Goal: Book appointment/travel/reservation

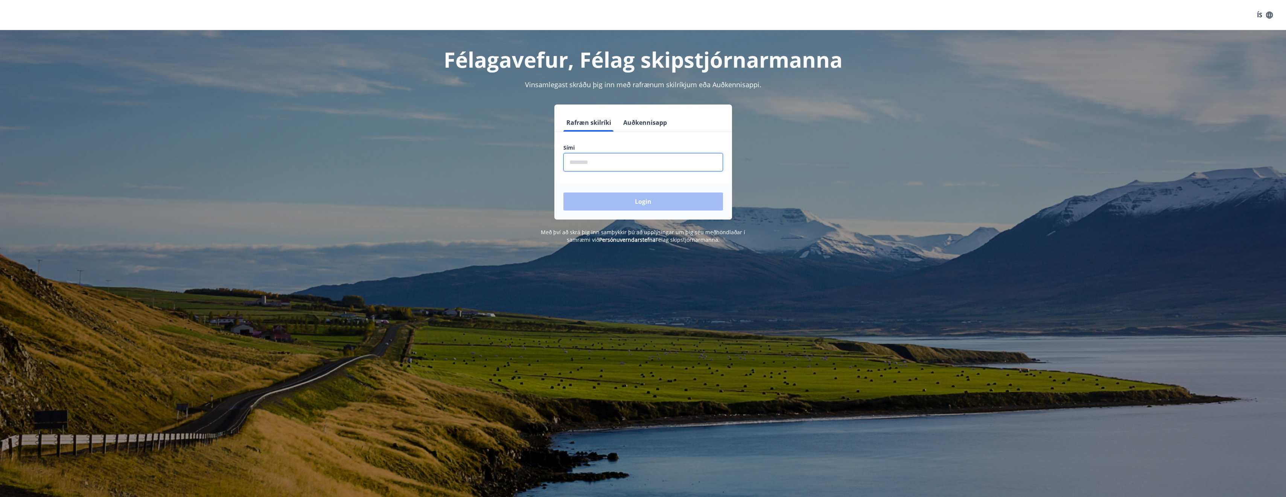
click at [580, 161] on input "phone" at bounding box center [643, 162] width 160 height 18
type input "********"
click at [633, 204] on button "Login" at bounding box center [643, 202] width 160 height 18
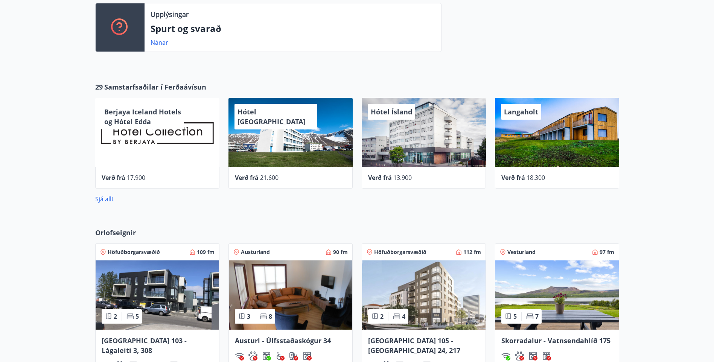
scroll to position [404, 0]
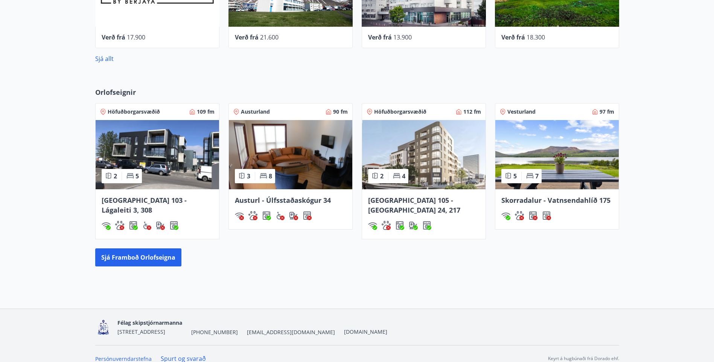
click at [355, 164] on img at bounding box center [423, 154] width 123 height 69
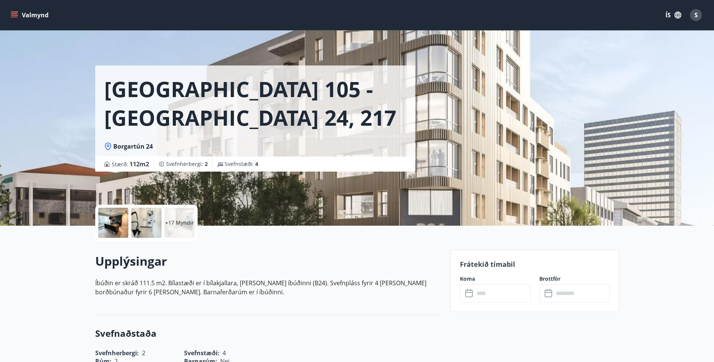
click at [189, 172] on p "+17 Myndir" at bounding box center [179, 223] width 29 height 8
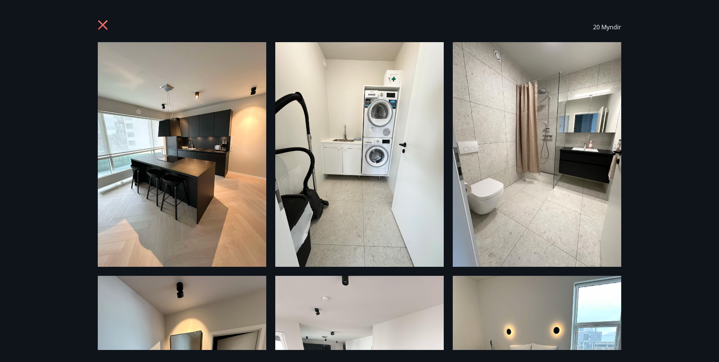
click at [99, 24] on icon at bounding box center [104, 26] width 12 height 12
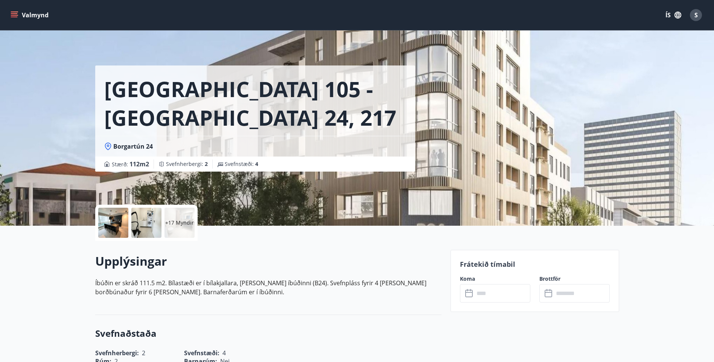
click at [17, 12] on icon "menu" at bounding box center [15, 12] width 8 height 1
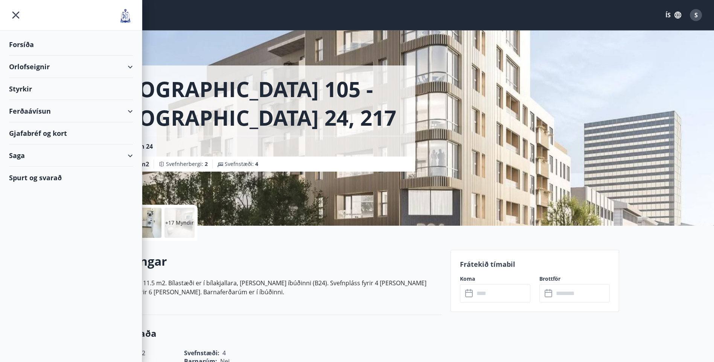
click at [27, 64] on div "Orlofseignir" at bounding box center [71, 67] width 124 height 22
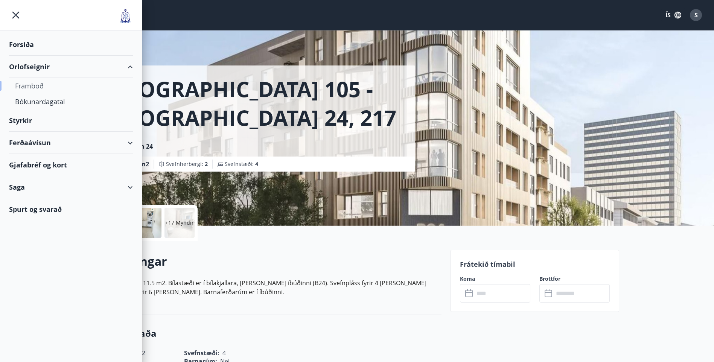
click at [29, 87] on div "Framboð" at bounding box center [71, 86] width 112 height 16
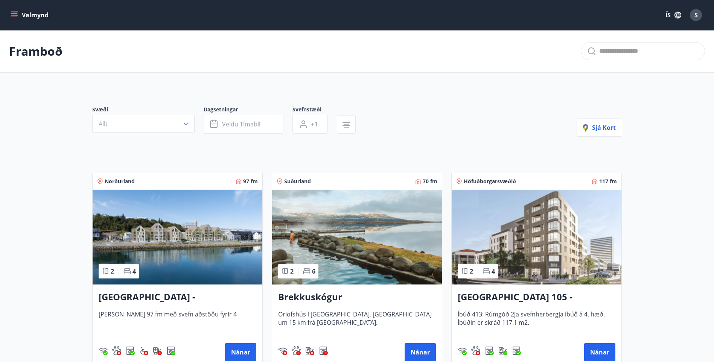
click at [37, 14] on button "Valmynd" at bounding box center [30, 15] width 43 height 14
click at [315, 12] on div "Valmynd ÍS S" at bounding box center [357, 15] width 696 height 18
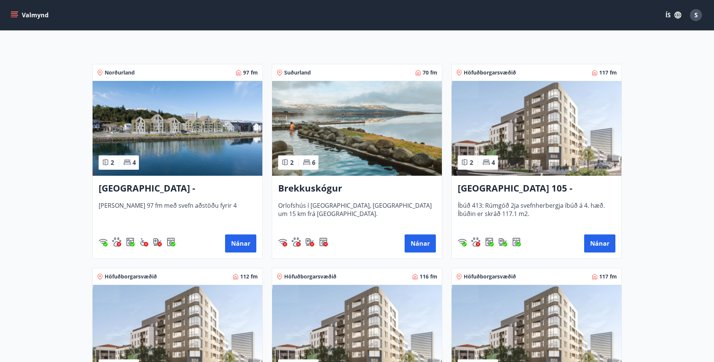
scroll to position [113, 0]
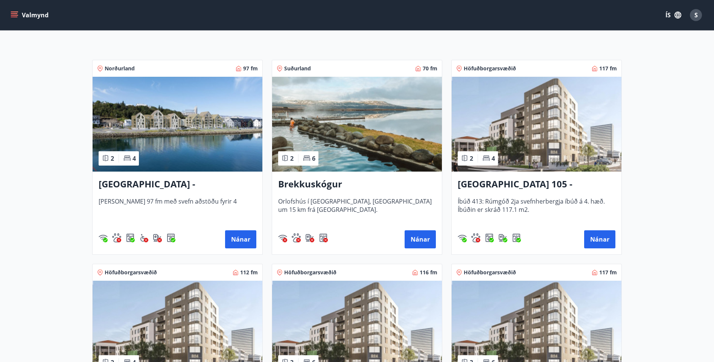
click at [355, 161] on img at bounding box center [357, 124] width 170 height 95
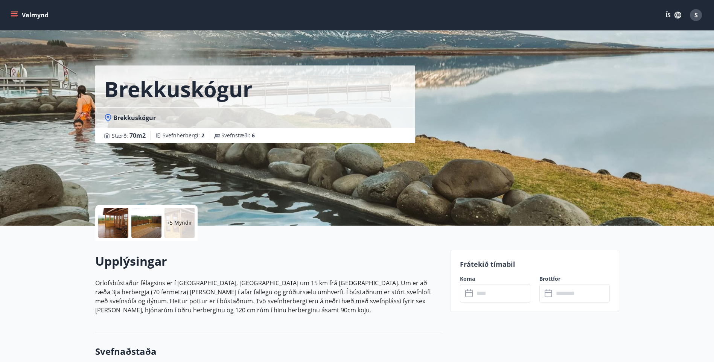
click at [175, 172] on div "+5 Myndir" at bounding box center [179, 223] width 30 height 30
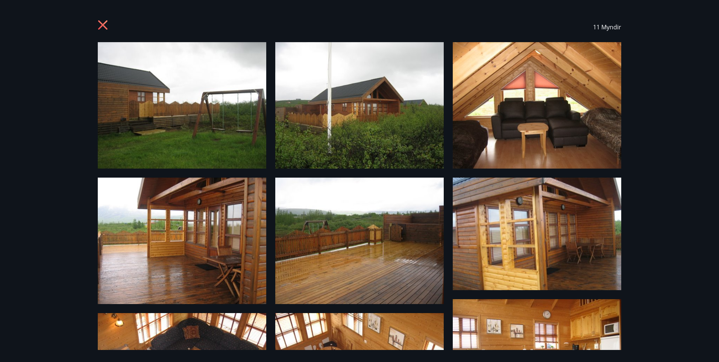
click at [102, 24] on icon at bounding box center [102, 24] width 9 height 9
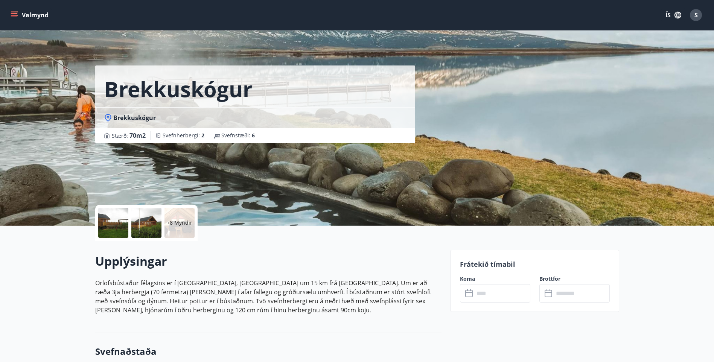
click at [10, 14] on button "Valmynd" at bounding box center [30, 15] width 43 height 14
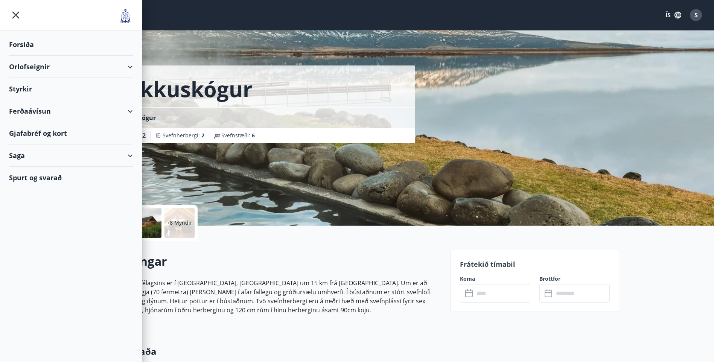
click at [20, 66] on div "Orlofseignir" at bounding box center [71, 67] width 124 height 22
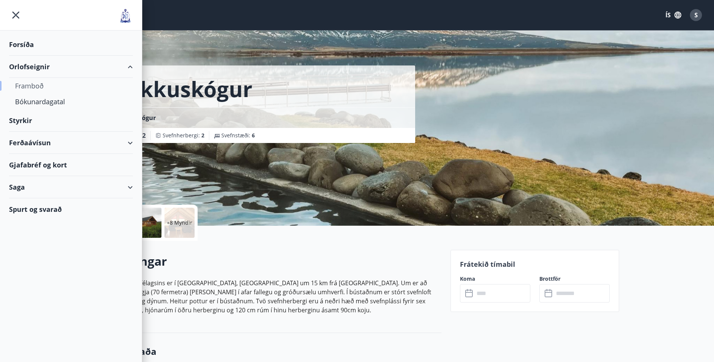
click at [32, 86] on div "Framboð" at bounding box center [71, 86] width 112 height 16
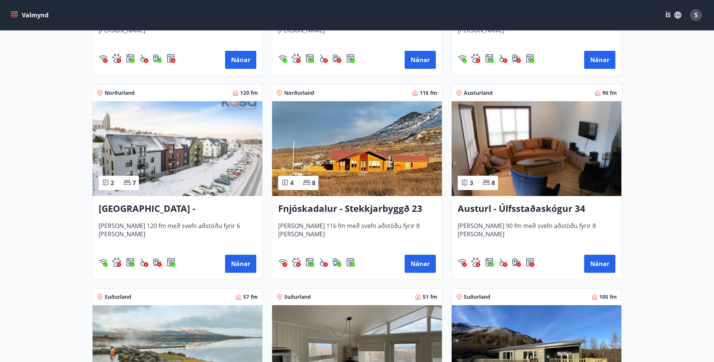
scroll to position [903, 0]
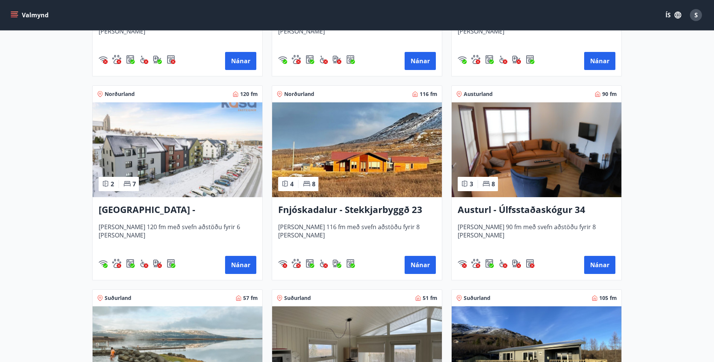
click at [355, 149] on img at bounding box center [537, 149] width 170 height 95
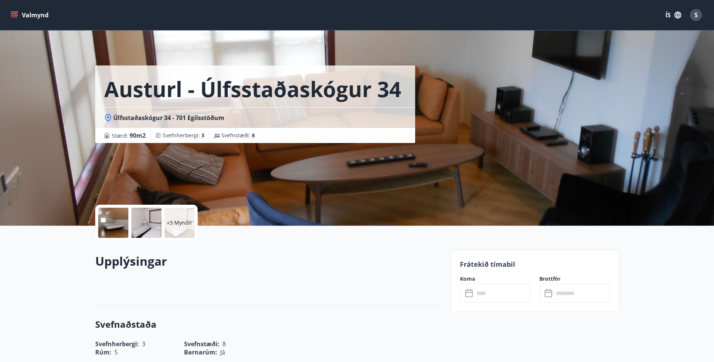
click at [184, 136] on span "Svefnherbergi : 3" at bounding box center [184, 136] width 42 height 8
click at [16, 12] on icon "menu" at bounding box center [15, 15] width 8 height 8
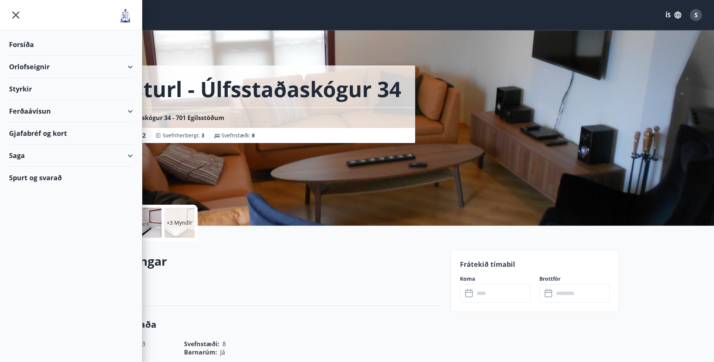
click at [36, 68] on div "Orlofseignir" at bounding box center [71, 67] width 124 height 22
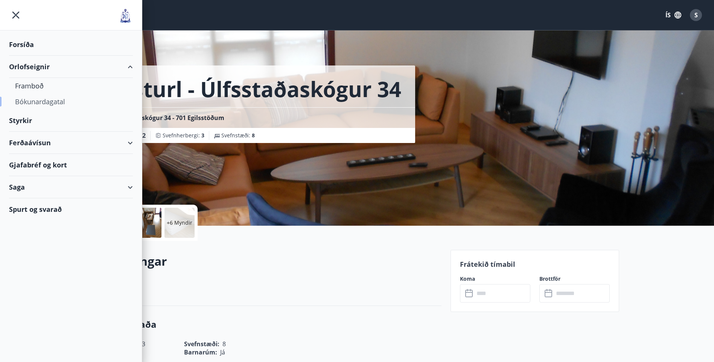
click at [30, 101] on div "Bókunardagatal" at bounding box center [71, 102] width 112 height 16
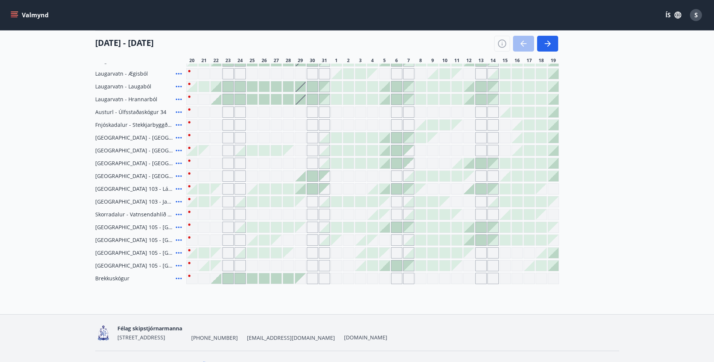
scroll to position [113, 0]
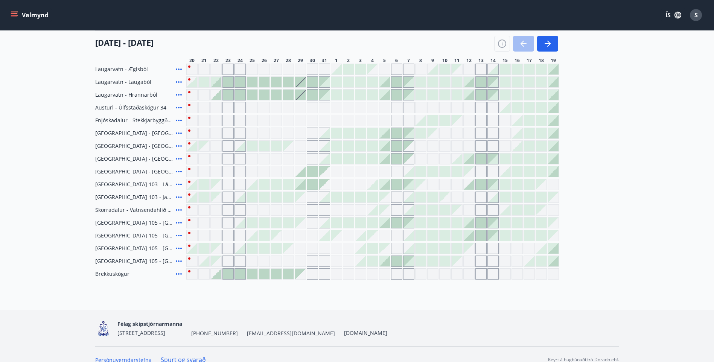
click at [251, 172] on div at bounding box center [252, 235] width 11 height 11
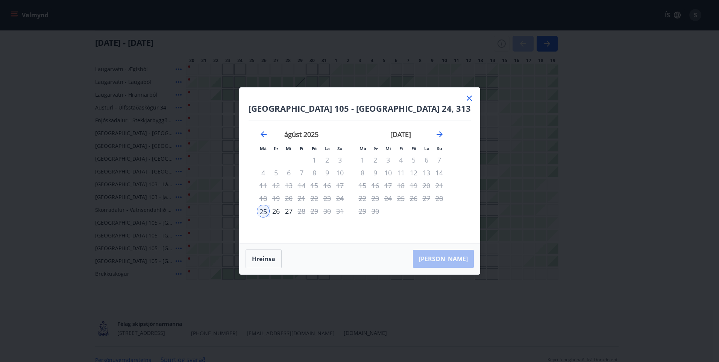
click at [355, 97] on icon at bounding box center [469, 98] width 9 height 9
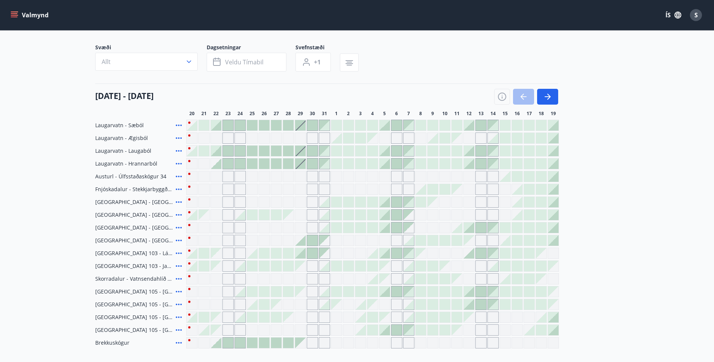
scroll to position [38, 0]
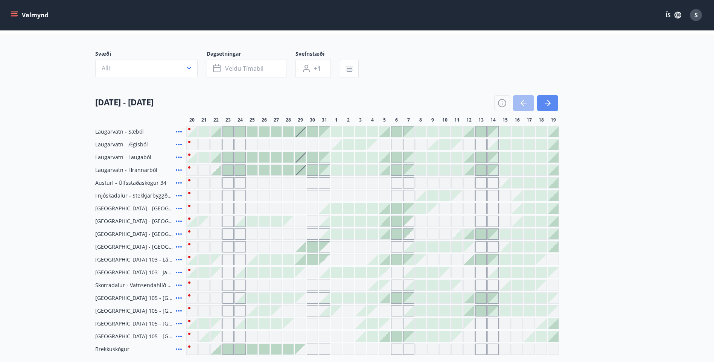
click at [355, 103] on button "button" at bounding box center [547, 103] width 21 height 16
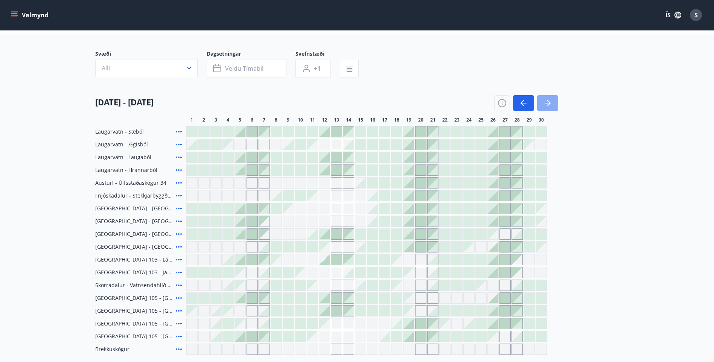
click at [355, 103] on icon "button" at bounding box center [547, 103] width 9 height 9
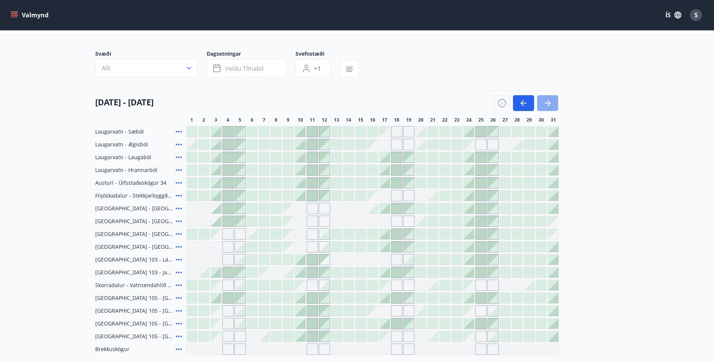
click at [355, 103] on button "button" at bounding box center [547, 103] width 21 height 16
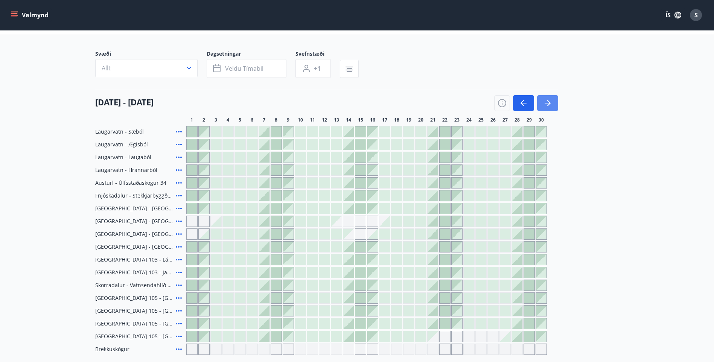
click at [355, 103] on button "button" at bounding box center [547, 103] width 21 height 16
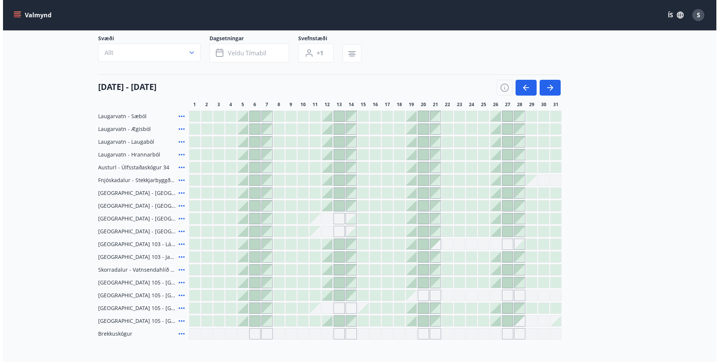
scroll to position [49, 0]
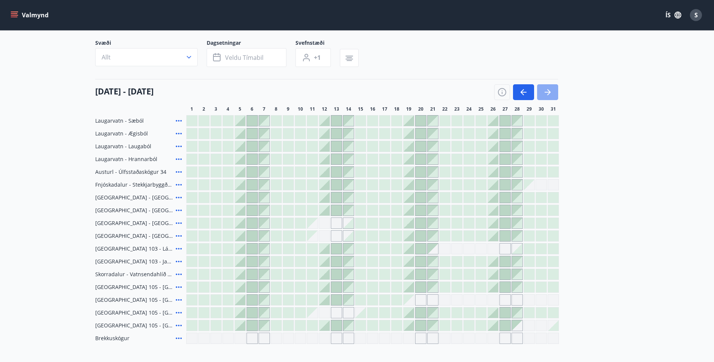
click at [355, 91] on icon "button" at bounding box center [547, 92] width 9 height 9
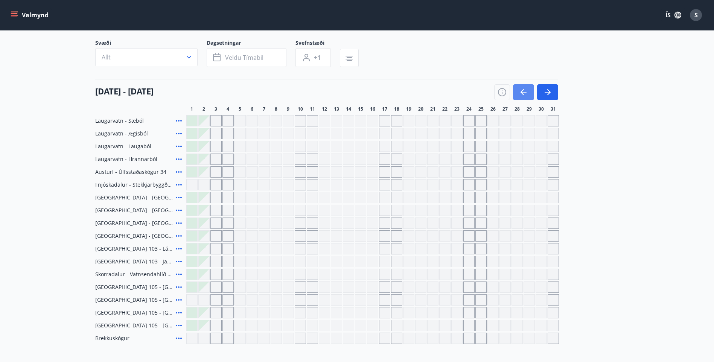
click at [355, 95] on icon "button" at bounding box center [523, 92] width 9 height 9
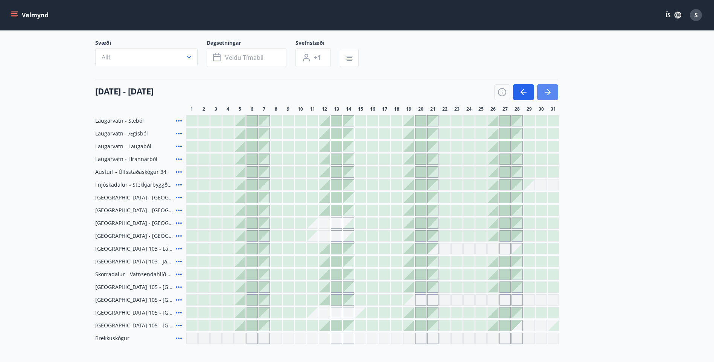
click at [355, 96] on icon "button" at bounding box center [547, 92] width 9 height 9
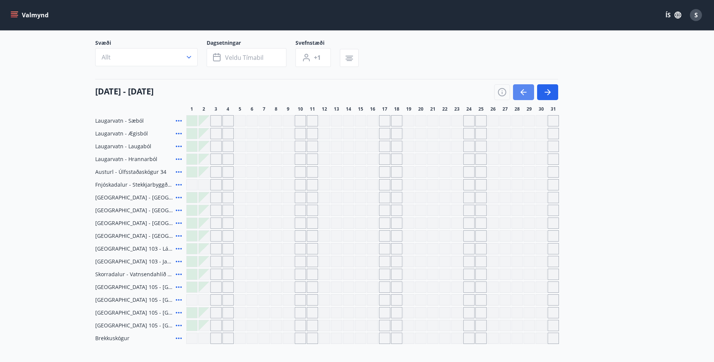
click at [355, 91] on icon "button" at bounding box center [523, 92] width 9 height 9
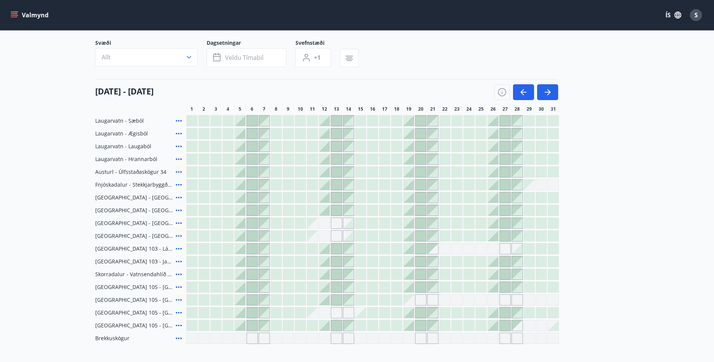
click at [178, 172] on icon at bounding box center [178, 287] width 9 height 9
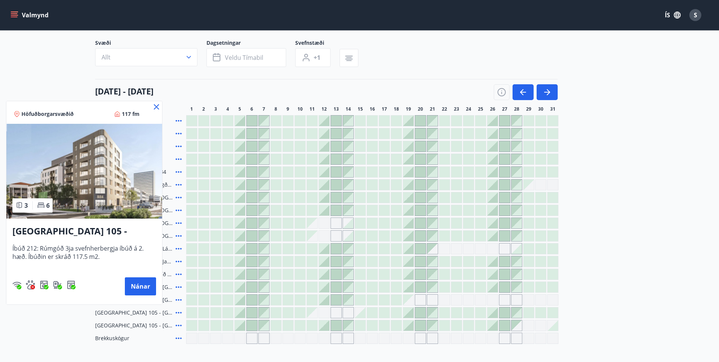
click at [55, 172] on div at bounding box center [359, 181] width 719 height 362
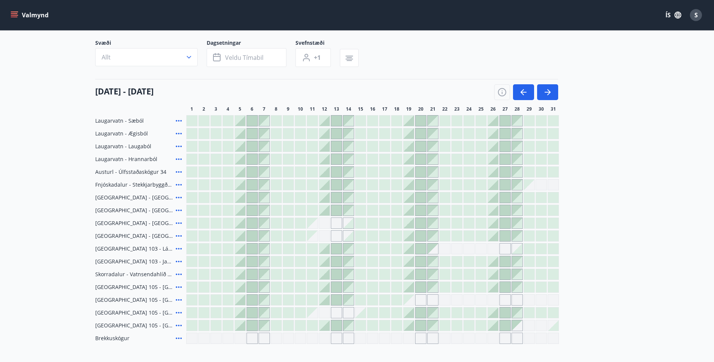
click at [181, 172] on icon at bounding box center [178, 299] width 9 height 9
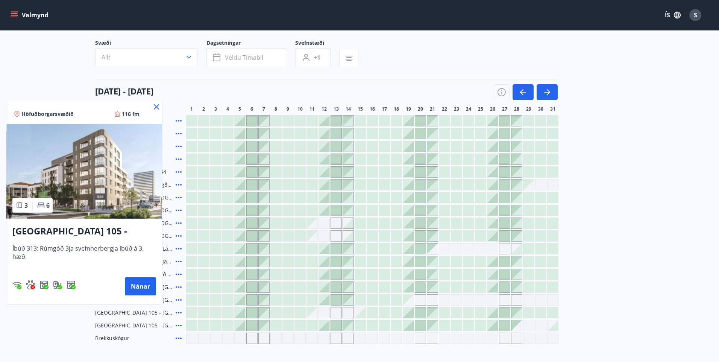
click at [54, 172] on div at bounding box center [359, 181] width 719 height 362
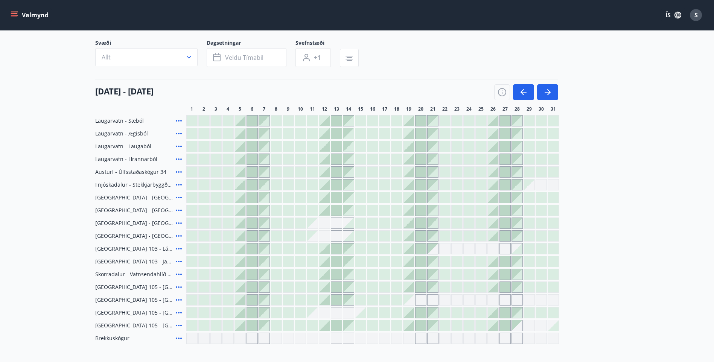
click at [178, 172] on icon at bounding box center [178, 312] width 9 height 9
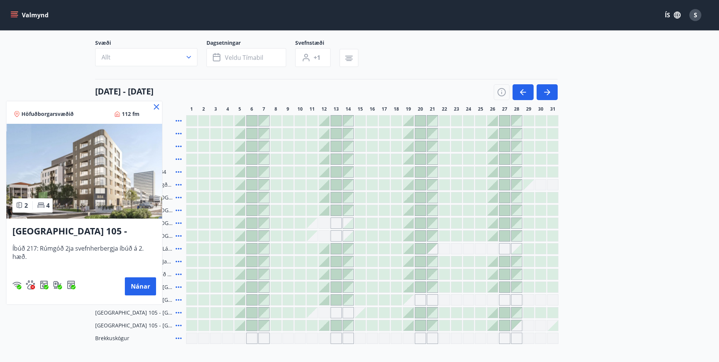
click at [155, 106] on icon at bounding box center [156, 106] width 5 height 5
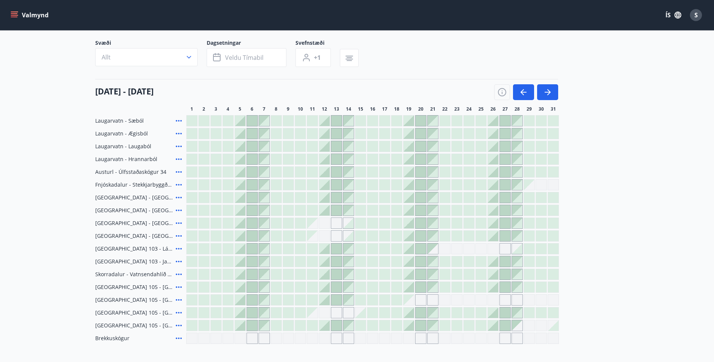
click at [178, 172] on icon at bounding box center [178, 325] width 9 height 9
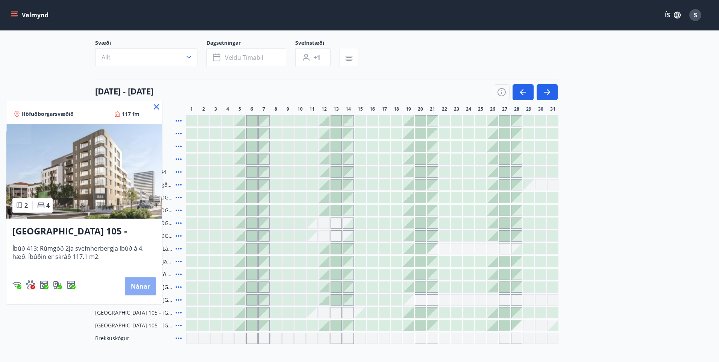
click at [145, 172] on button "Nánar" at bounding box center [140, 286] width 31 height 18
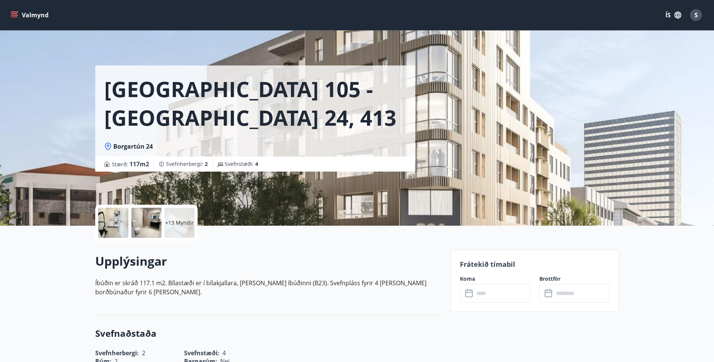
click at [180, 172] on p "+13 Myndir" at bounding box center [179, 223] width 29 height 8
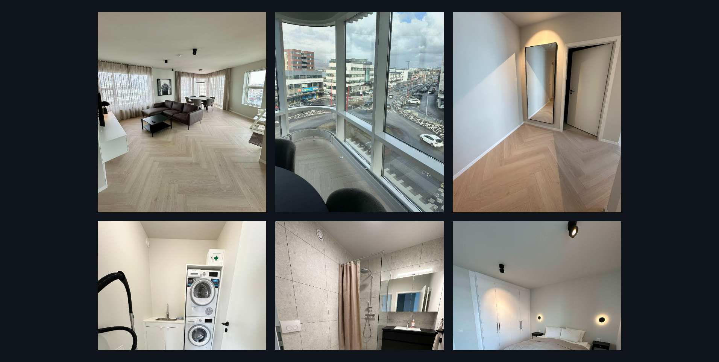
scroll to position [38, 0]
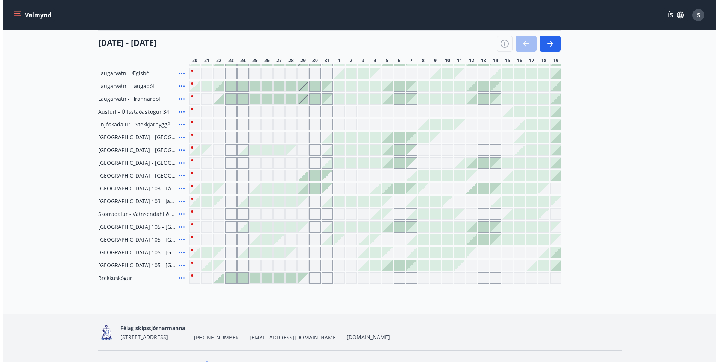
scroll to position [124, 0]
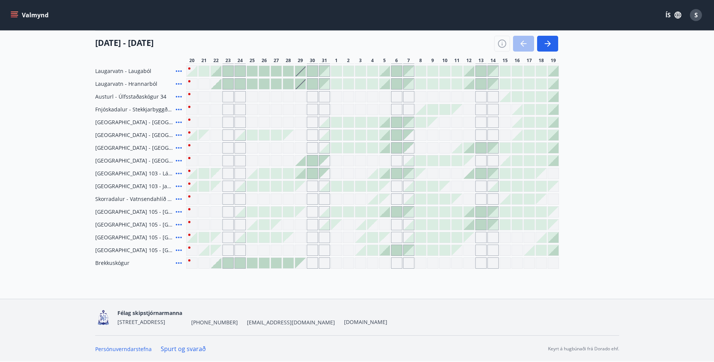
click at [137, 172] on span "[GEOGRAPHIC_DATA] 105 - [GEOGRAPHIC_DATA] 24, 212" at bounding box center [134, 212] width 78 height 8
click at [109, 172] on div "[GEOGRAPHIC_DATA] 105 - [GEOGRAPHIC_DATA] 24, 212" at bounding box center [139, 211] width 88 height 11
click at [113, 172] on span "Skorradalur - Vatnsendahlíð 175" at bounding box center [134, 199] width 78 height 8
click at [179, 172] on icon at bounding box center [179, 212] width 6 height 2
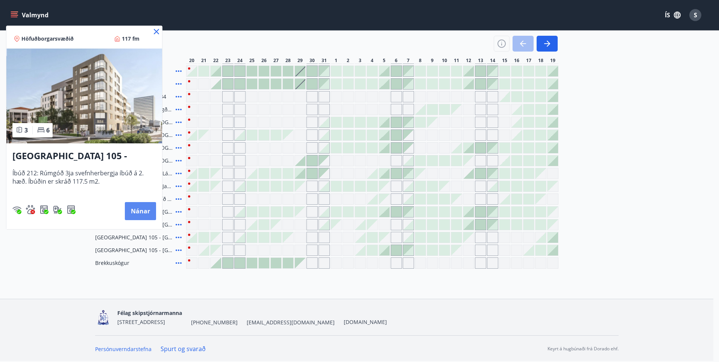
click at [142, 172] on button "Nánar" at bounding box center [140, 211] width 31 height 18
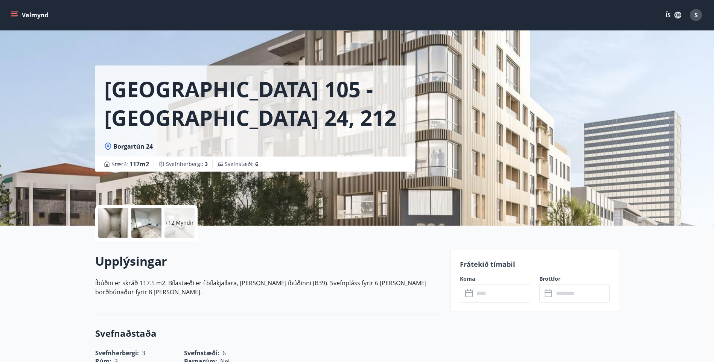
click at [178, 172] on div "+12 Myndir" at bounding box center [179, 223] width 30 height 30
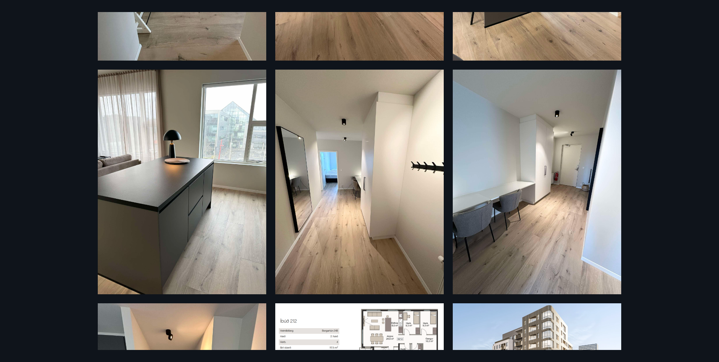
scroll to position [1087, 0]
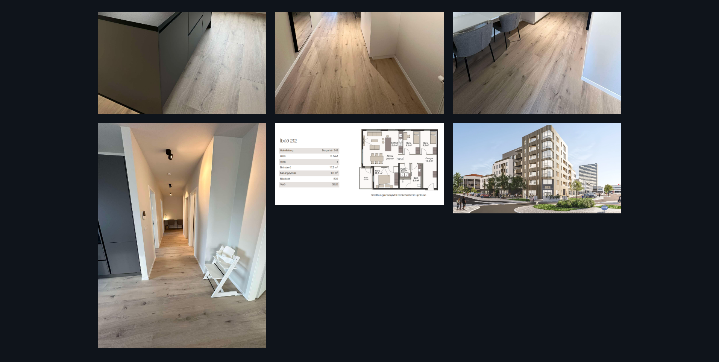
click at [355, 172] on div "18 Myndir" at bounding box center [360, 181] width 542 height 338
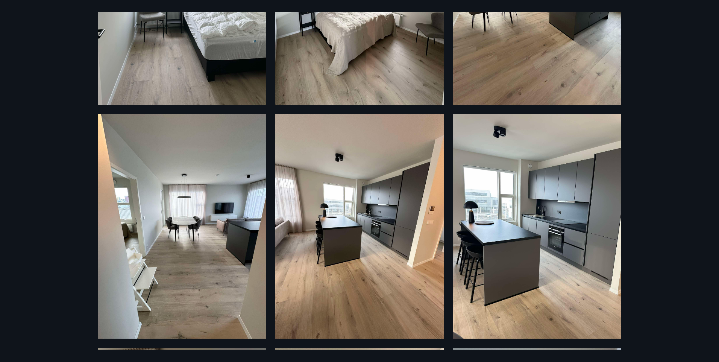
scroll to position [448, 0]
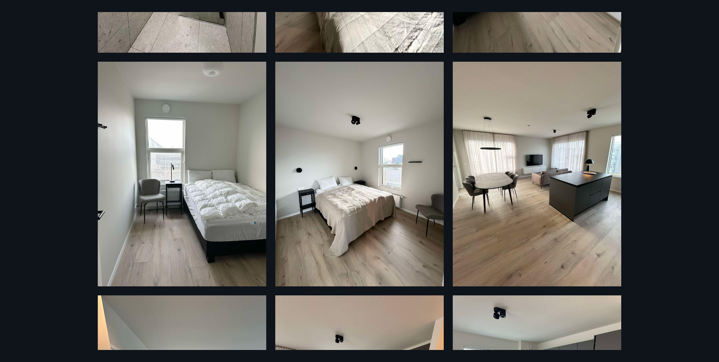
click at [75, 60] on div "18 Myndir" at bounding box center [359, 181] width 719 height 362
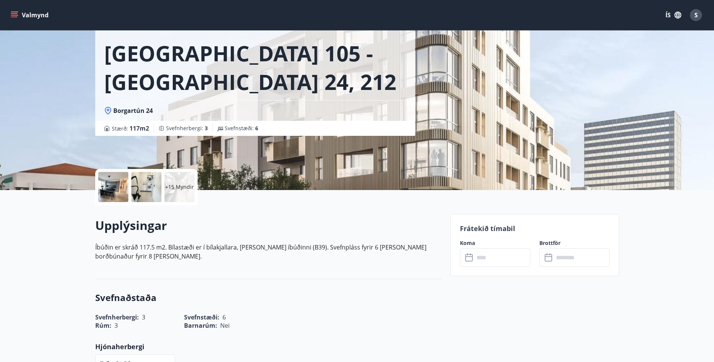
scroll to position [0, 0]
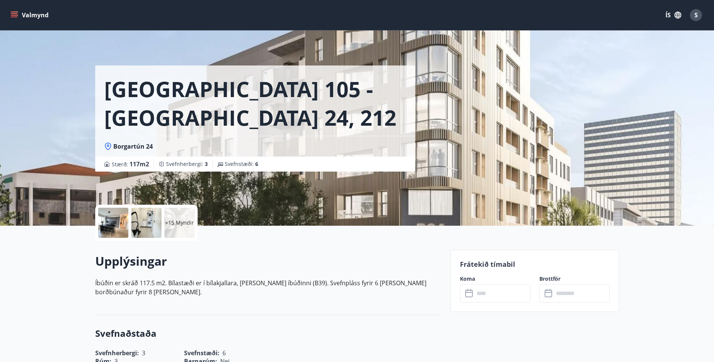
click at [12, 14] on icon "menu" at bounding box center [14, 13] width 7 height 1
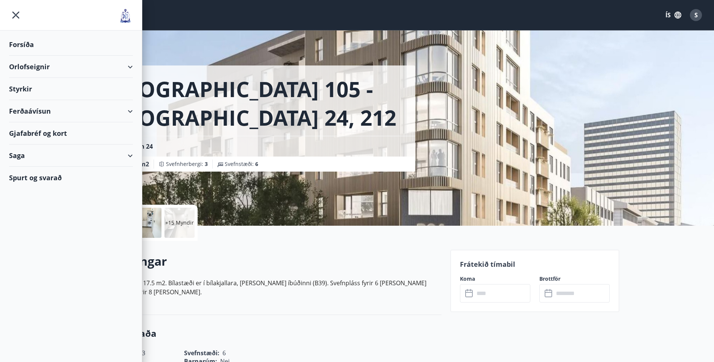
click at [27, 112] on div "Ferðaávísun" at bounding box center [71, 111] width 124 height 22
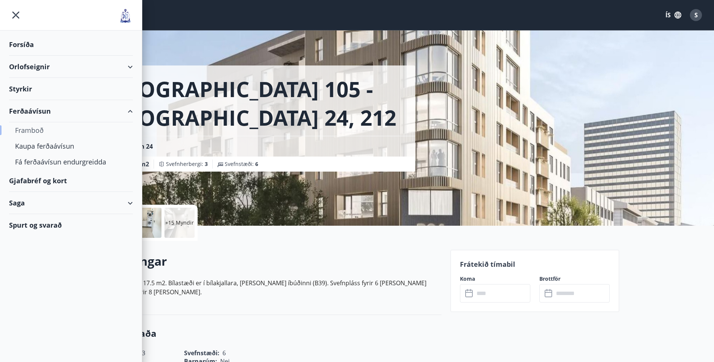
click at [25, 132] on div "Framboð" at bounding box center [71, 130] width 112 height 16
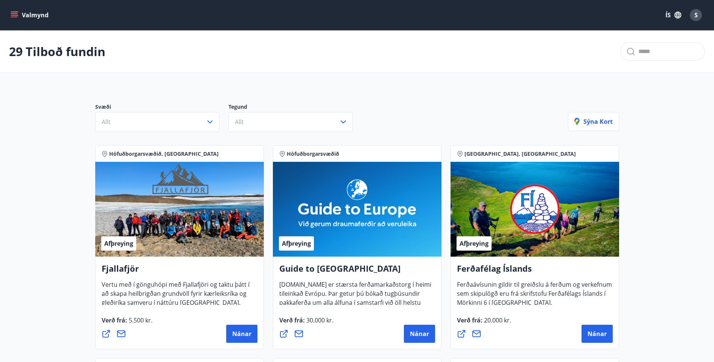
click at [14, 14] on icon "menu" at bounding box center [14, 13] width 7 height 1
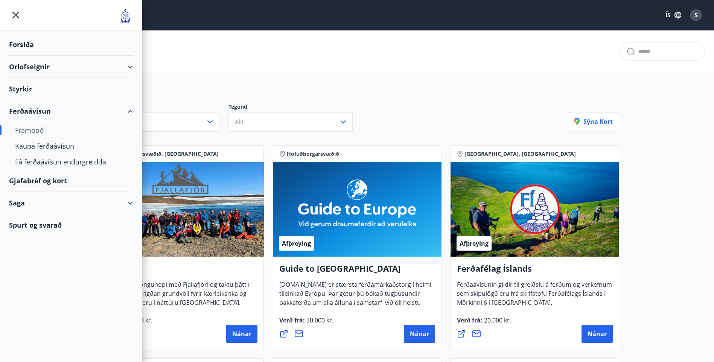
click at [22, 45] on div "Forsíða" at bounding box center [71, 44] width 124 height 22
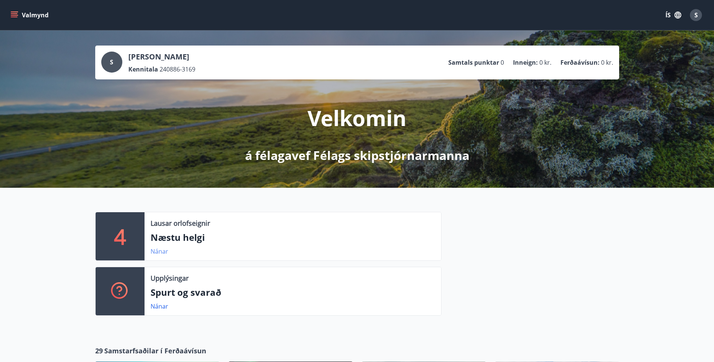
click at [161, 172] on link "Nánar" at bounding box center [160, 251] width 18 height 8
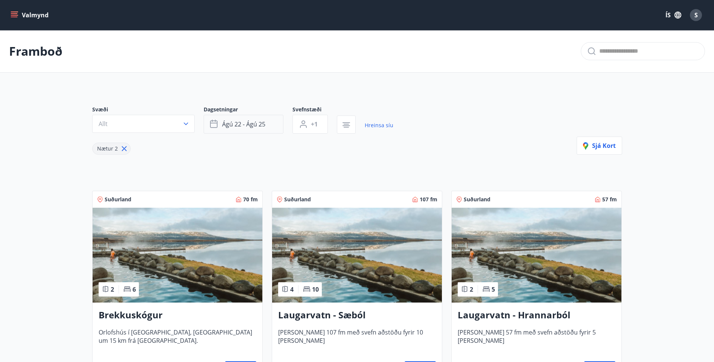
click at [243, 124] on span "ágú 22 - ágú 25" at bounding box center [243, 124] width 43 height 8
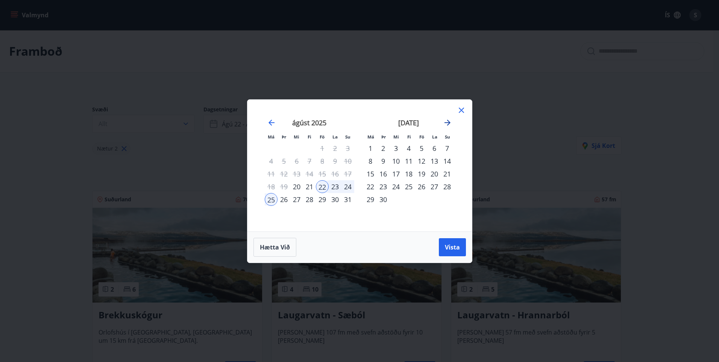
click at [355, 121] on icon "Move forward to switch to the next month." at bounding box center [447, 122] width 9 height 9
click at [269, 121] on icon "Move backward to switch to the previous month." at bounding box center [271, 122] width 9 height 9
click at [322, 172] on div "17" at bounding box center [322, 173] width 13 height 13
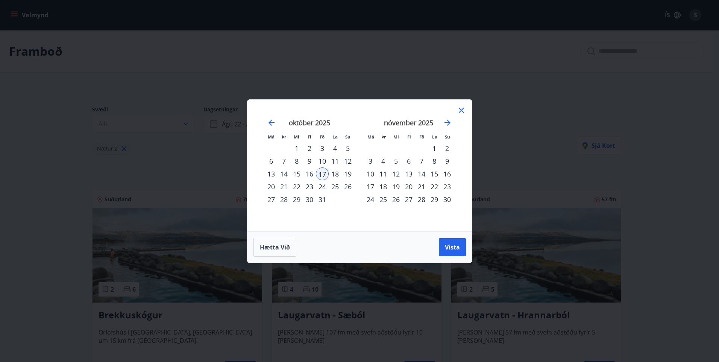
click at [352, 171] on div "19" at bounding box center [348, 173] width 13 height 13
click at [355, 172] on span "Vista" at bounding box center [452, 247] width 15 height 8
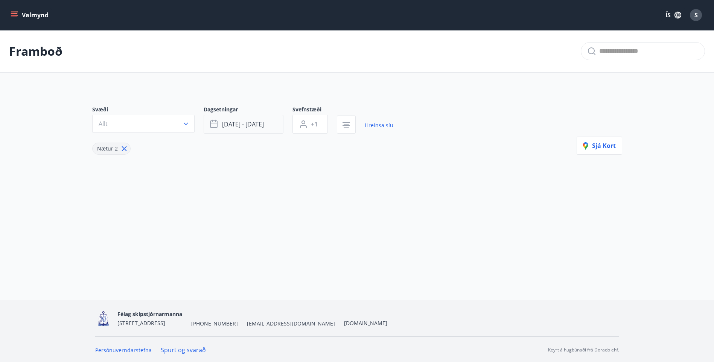
click at [244, 128] on span "[DATE] - [DATE]" at bounding box center [243, 124] width 42 height 8
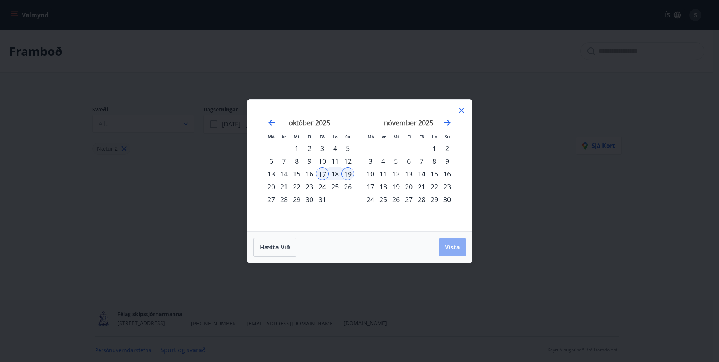
click at [355, 172] on button "Vista" at bounding box center [452, 247] width 27 height 18
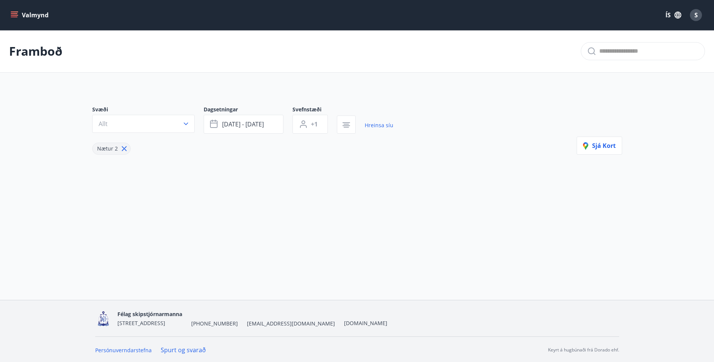
click at [36, 11] on button "Valmynd" at bounding box center [30, 15] width 43 height 14
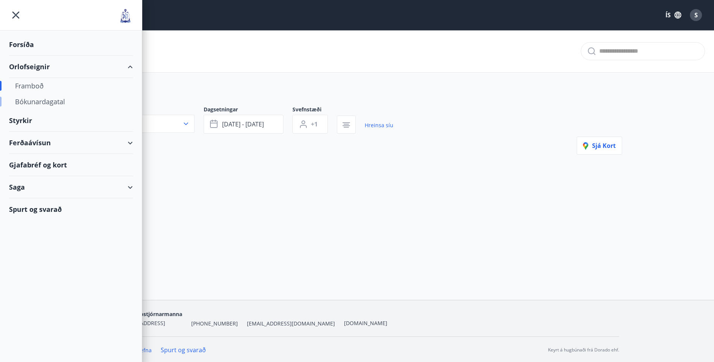
click at [21, 102] on div "Bókunardagatal" at bounding box center [71, 102] width 112 height 16
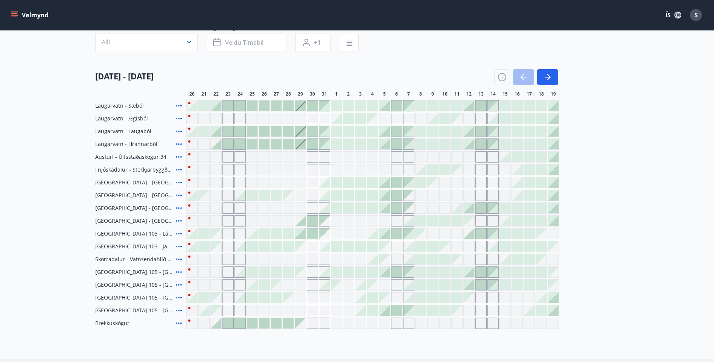
scroll to position [75, 0]
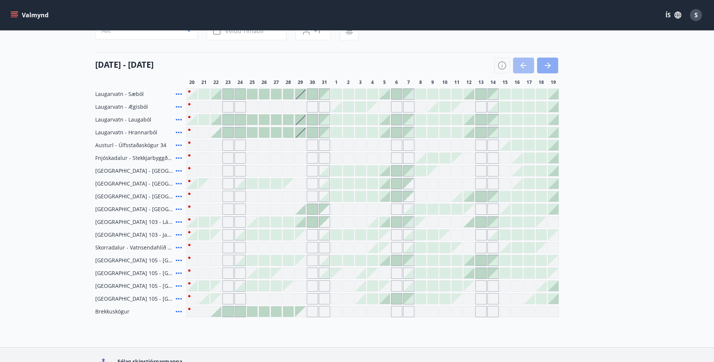
click at [355, 66] on icon "button" at bounding box center [547, 65] width 9 height 9
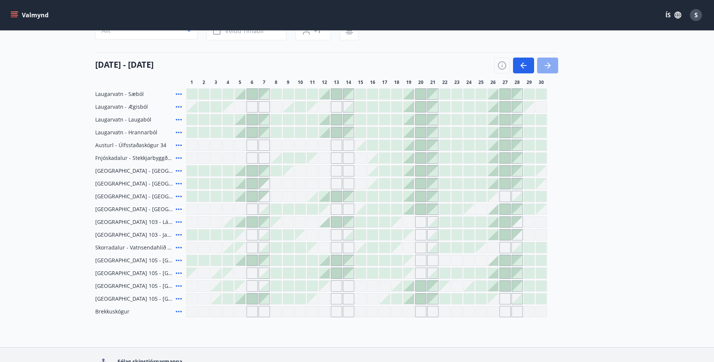
click at [355, 66] on icon "button" at bounding box center [547, 65] width 9 height 9
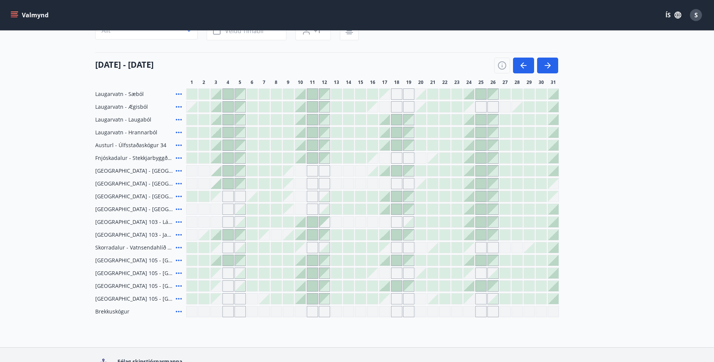
click at [355, 172] on div "Gráir dagar eru ekki bókanlegir" at bounding box center [372, 273] width 11 height 11
click at [180, 172] on icon at bounding box center [178, 298] width 9 height 9
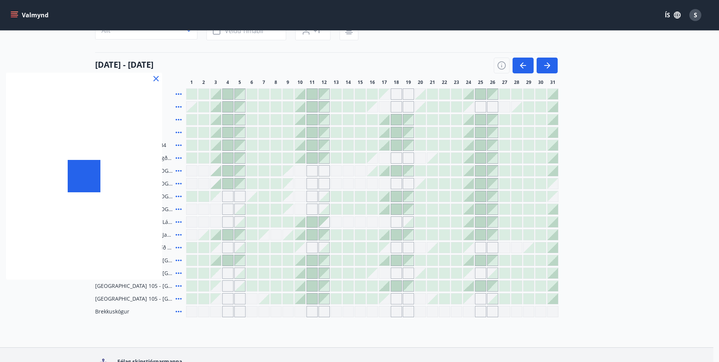
click at [158, 172] on div at bounding box center [359, 181] width 719 height 362
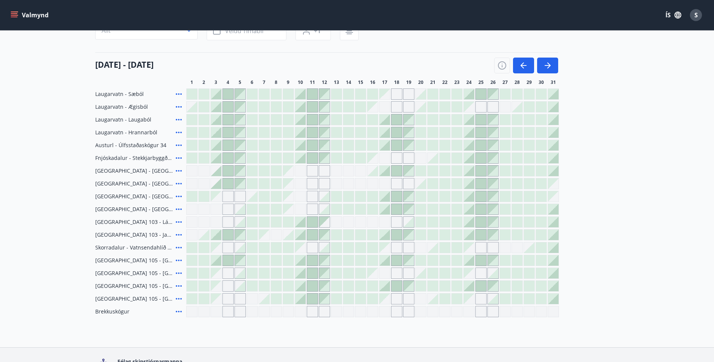
click at [146, 172] on span "[GEOGRAPHIC_DATA] 105 - [GEOGRAPHIC_DATA] 24, 413" at bounding box center [134, 299] width 78 height 8
click at [179, 172] on icon at bounding box center [178, 298] width 9 height 9
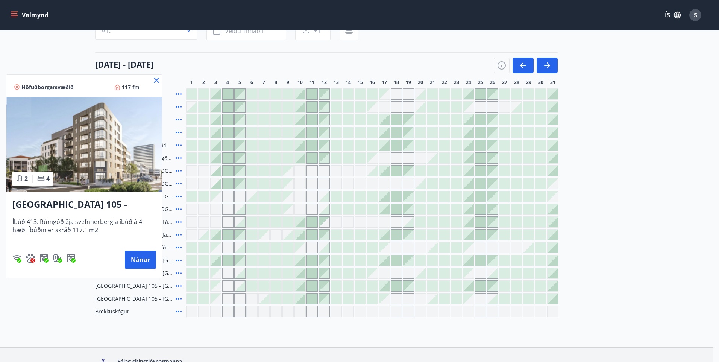
click at [179, 172] on div at bounding box center [359, 181] width 719 height 362
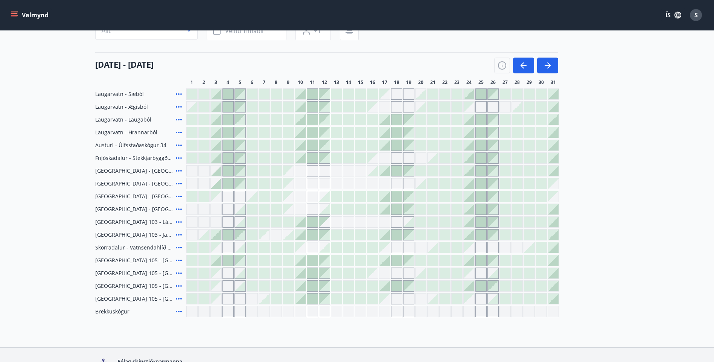
click at [179, 172] on icon at bounding box center [178, 285] width 9 height 9
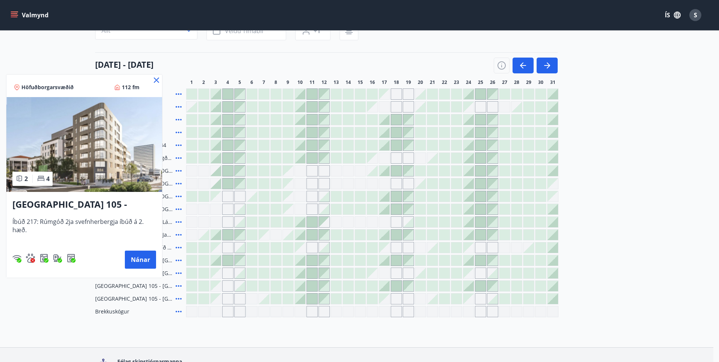
click at [159, 77] on icon at bounding box center [156, 80] width 9 height 9
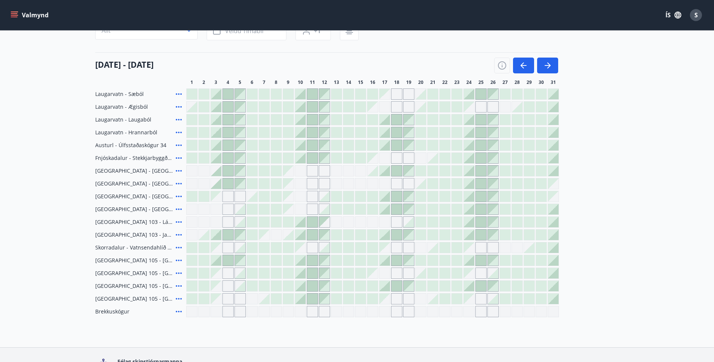
click at [178, 172] on icon at bounding box center [178, 273] width 9 height 9
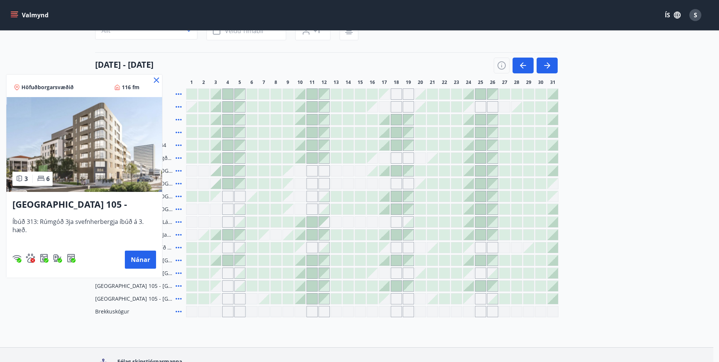
click at [157, 82] on icon at bounding box center [156, 80] width 9 height 9
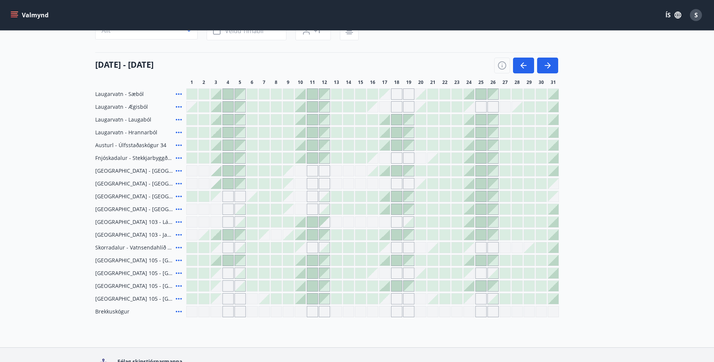
click at [355, 172] on div "Gráir dagar eru ekki bókanlegir" at bounding box center [372, 273] width 11 height 11
click at [355, 172] on div "Gráir dagar eru ekki bókanlegir" at bounding box center [384, 273] width 11 height 11
click at [300, 172] on div at bounding box center [300, 273] width 11 height 11
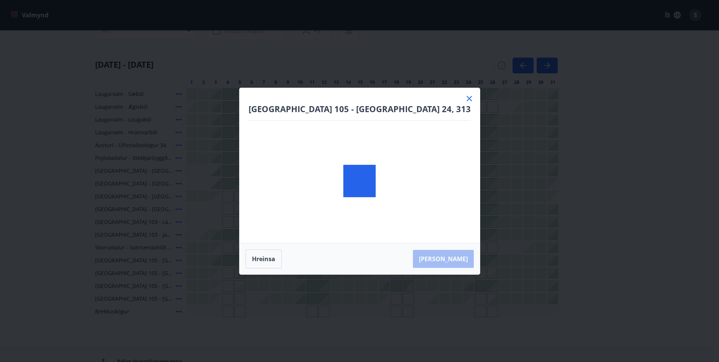
click at [300, 172] on div "Reykjavík 105 - [GEOGRAPHIC_DATA] 24, 313 [PERSON_NAME]" at bounding box center [359, 181] width 719 height 362
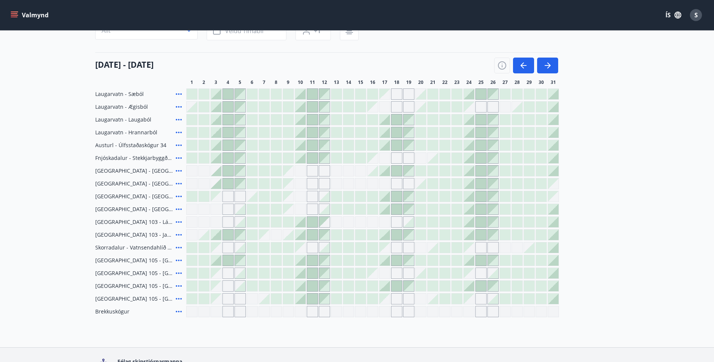
click at [302, 172] on div at bounding box center [300, 273] width 11 height 11
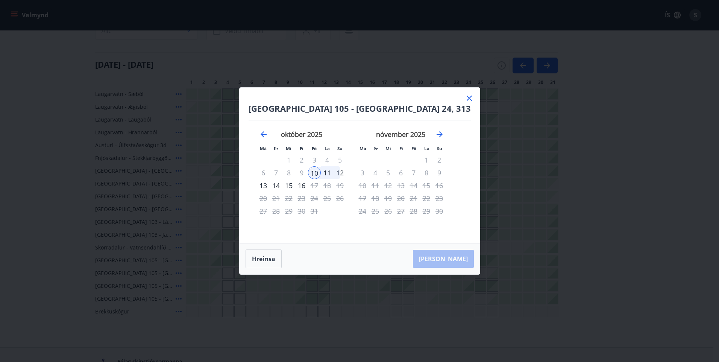
click at [347, 171] on div "12" at bounding box center [340, 172] width 13 height 13
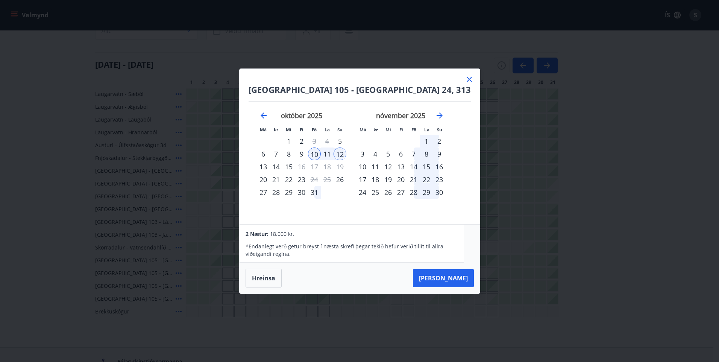
click at [355, 76] on icon at bounding box center [469, 79] width 9 height 9
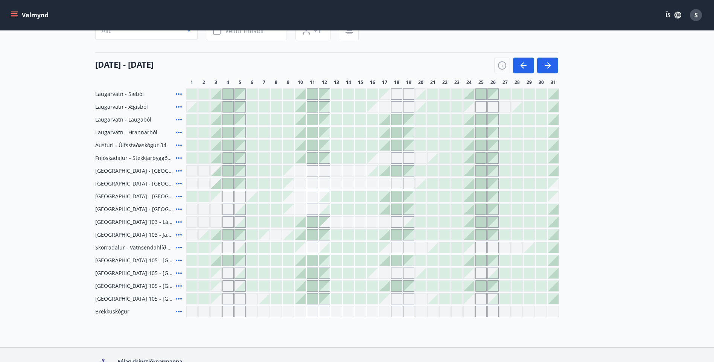
click at [301, 158] on div at bounding box center [300, 158] width 11 height 11
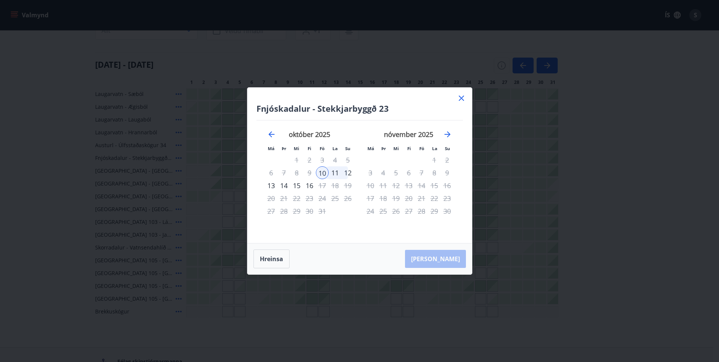
click at [272, 172] on div "13" at bounding box center [271, 185] width 13 height 13
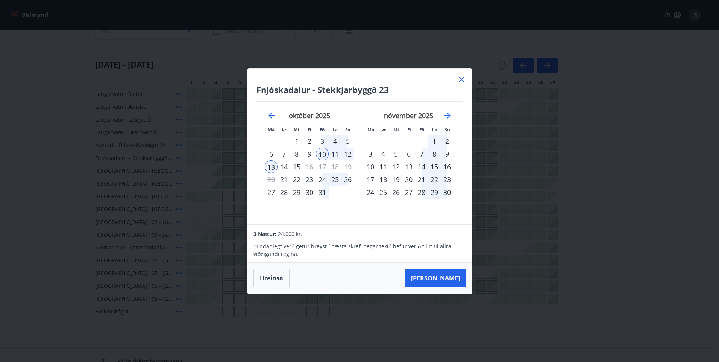
click at [355, 76] on icon at bounding box center [461, 79] width 9 height 9
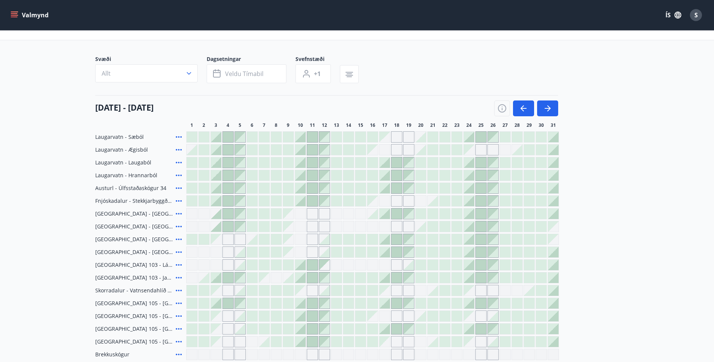
scroll to position [0, 0]
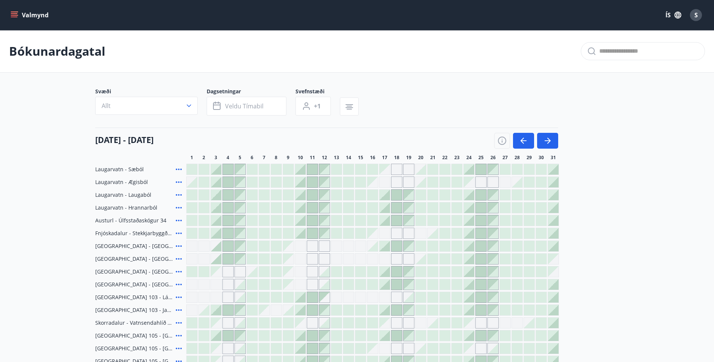
click at [17, 14] on icon "menu" at bounding box center [15, 15] width 8 height 8
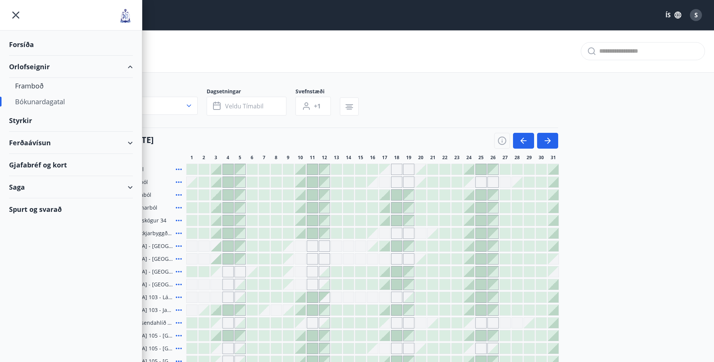
click at [25, 172] on div "Spurt og svarað" at bounding box center [71, 209] width 124 height 22
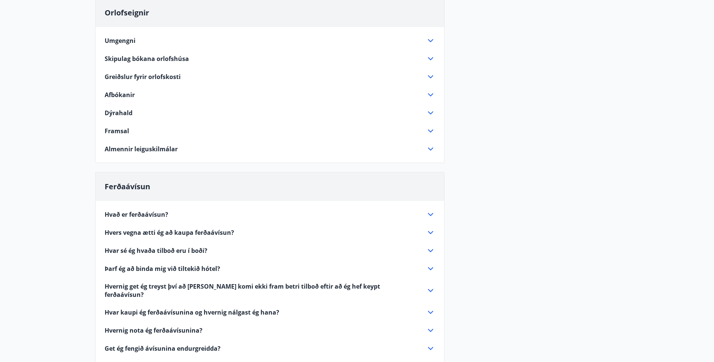
scroll to position [75, 0]
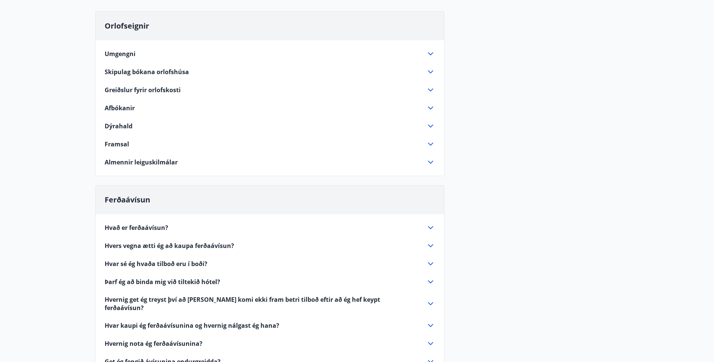
click at [153, 92] on span "Greiðslur fyrir orlofskosti" at bounding box center [143, 90] width 76 height 8
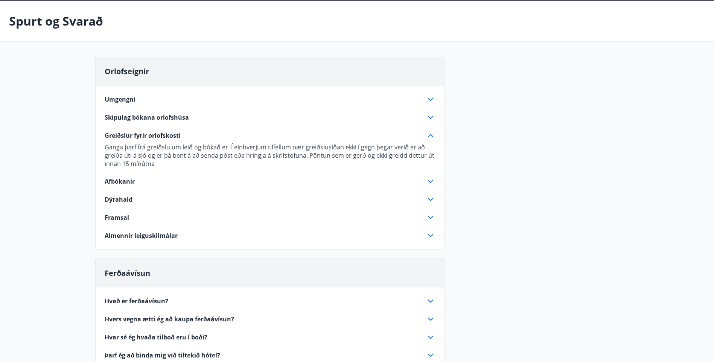
scroll to position [0, 0]
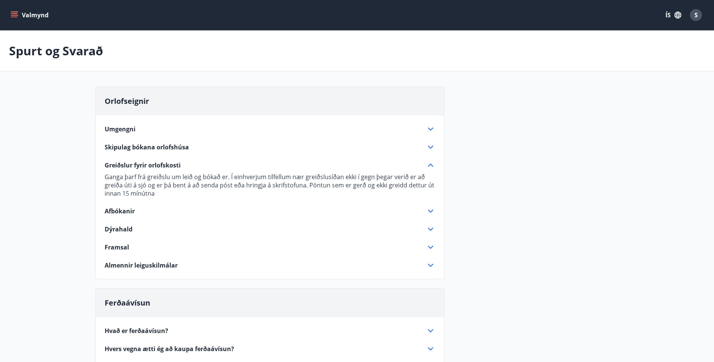
click at [35, 17] on button "Valmynd" at bounding box center [30, 15] width 43 height 14
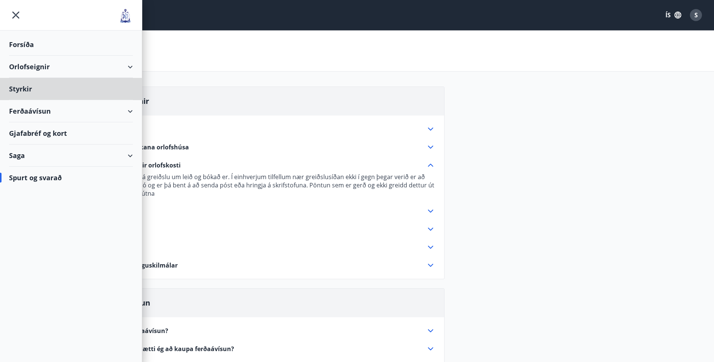
click at [13, 40] on div "Forsíða" at bounding box center [71, 44] width 124 height 22
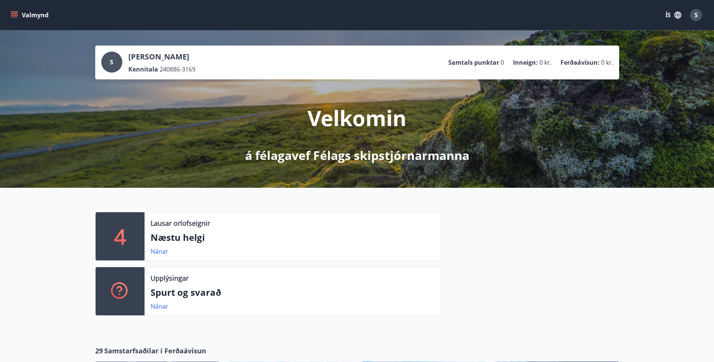
click at [17, 17] on icon "menu" at bounding box center [15, 15] width 8 height 8
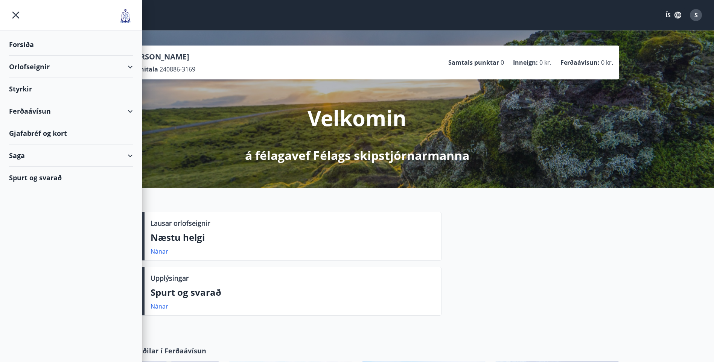
click at [54, 61] on div "Orlofseignir" at bounding box center [71, 67] width 124 height 22
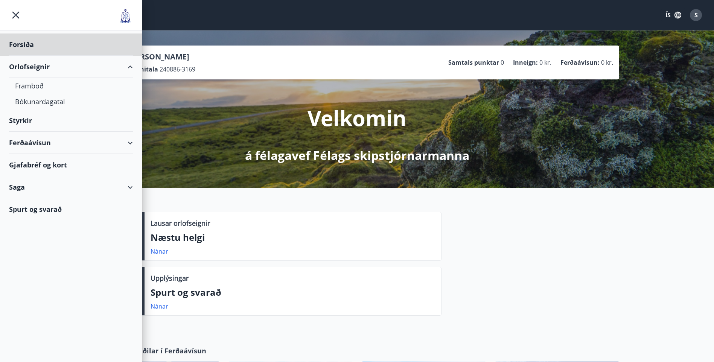
click at [21, 56] on div "Styrkir" at bounding box center [71, 44] width 124 height 22
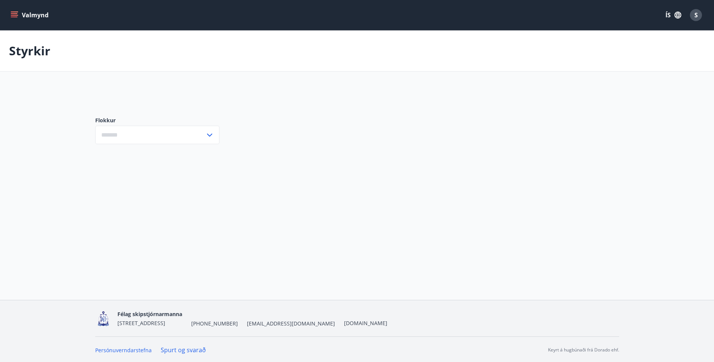
type input "***"
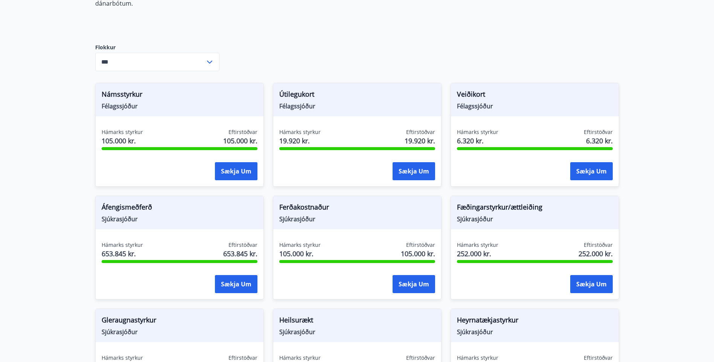
scroll to position [226, 0]
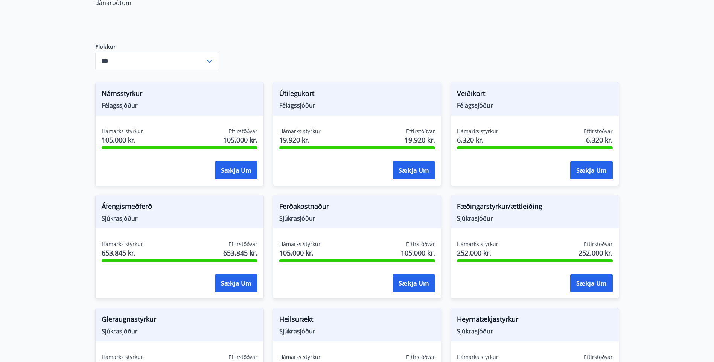
click at [121, 88] on span "Námsstyrkur" at bounding box center [180, 94] width 156 height 13
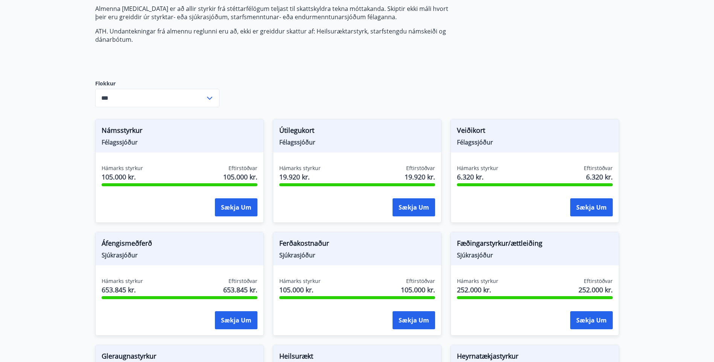
scroll to position [0, 0]
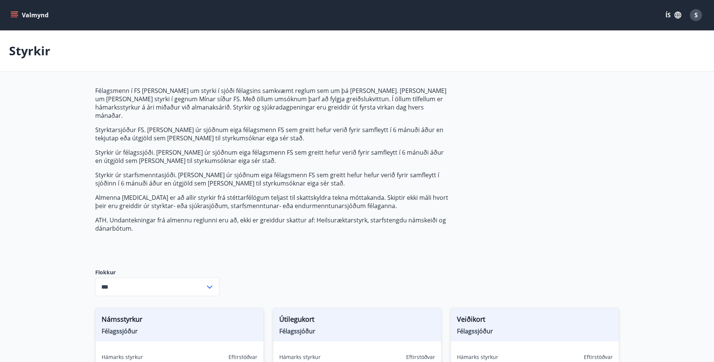
click at [30, 12] on button "Valmynd" at bounding box center [30, 15] width 43 height 14
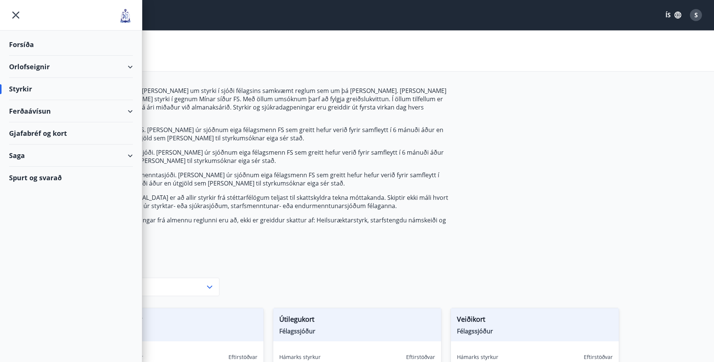
click at [18, 65] on div "Orlofseignir" at bounding box center [71, 67] width 124 height 22
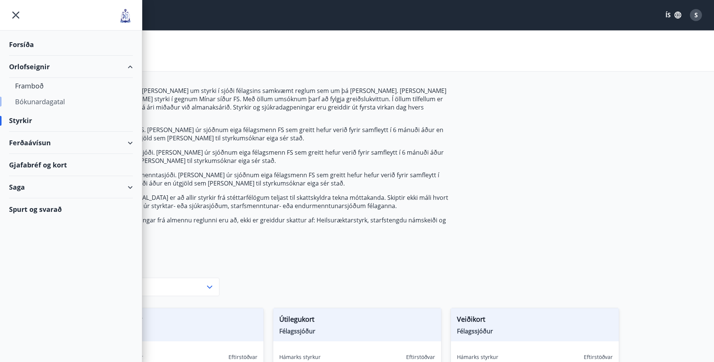
click at [29, 100] on div "Bókunardagatal" at bounding box center [71, 102] width 112 height 16
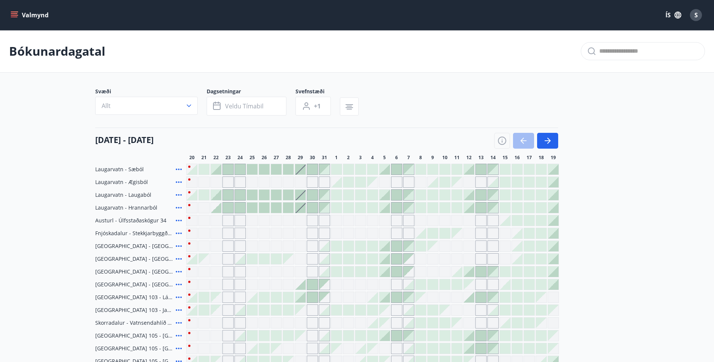
scroll to position [38, 0]
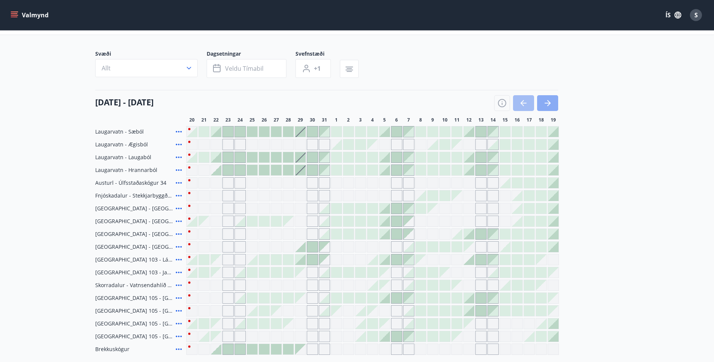
click at [355, 106] on button "button" at bounding box center [547, 103] width 21 height 16
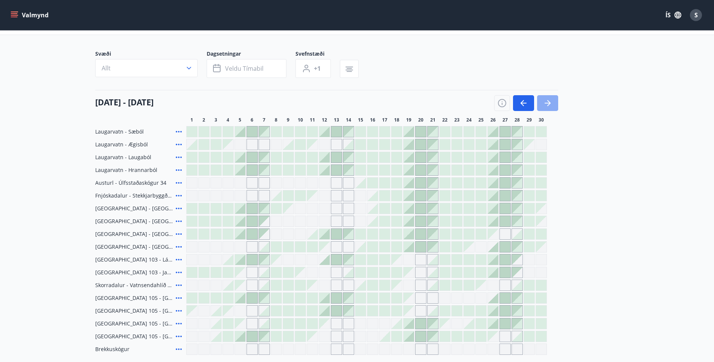
click at [355, 106] on button "button" at bounding box center [547, 103] width 21 height 16
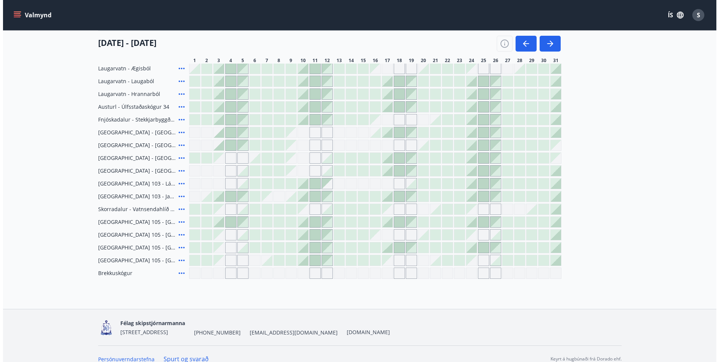
scroll to position [124, 0]
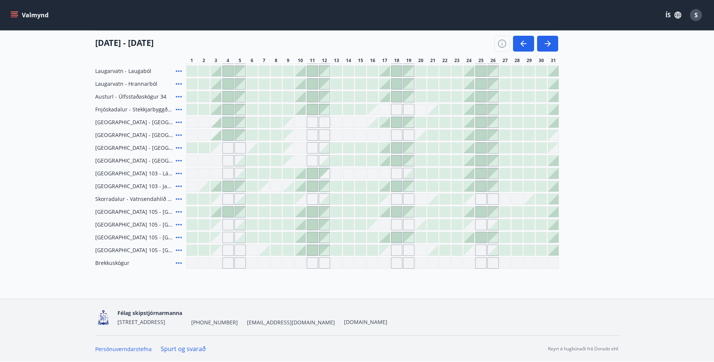
click at [355, 172] on div "Gráir dagar eru ekki bókanlegir" at bounding box center [469, 224] width 11 height 11
click at [355, 172] on main "Bókunardagatal Svæði Allt Dagsetningar Veldu tímabil Svefnstæði +1 [DATE] - [DA…" at bounding box center [357, 87] width 714 height 362
click at [128, 172] on span "[GEOGRAPHIC_DATA] 105 - [GEOGRAPHIC_DATA] 24, 217" at bounding box center [134, 238] width 78 height 8
click at [179, 172] on icon at bounding box center [179, 238] width 6 height 2
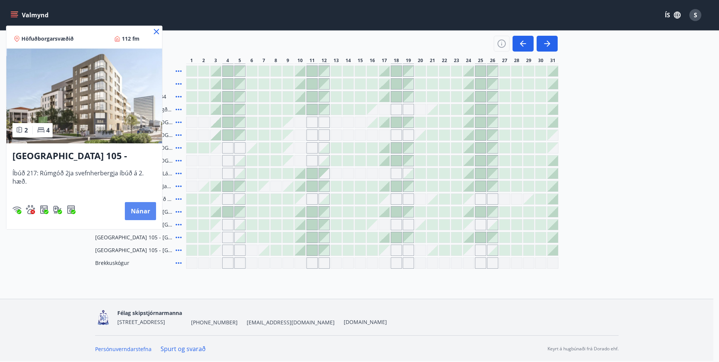
click at [137, 172] on button "Nánar" at bounding box center [140, 211] width 31 height 18
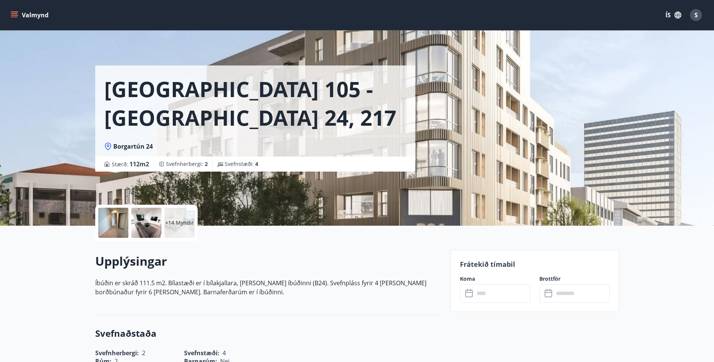
click at [177, 172] on p "+14 Myndir" at bounding box center [179, 223] width 29 height 8
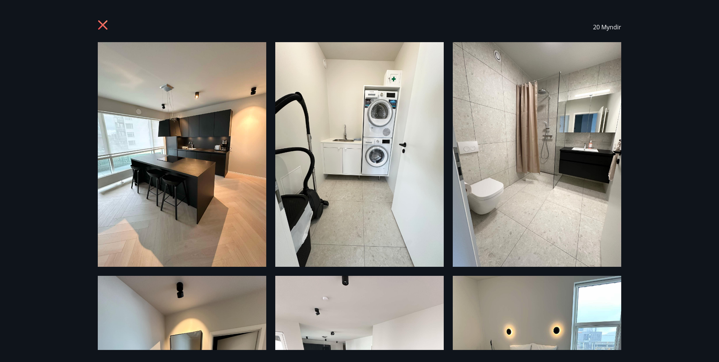
click at [104, 24] on icon at bounding box center [102, 24] width 9 height 9
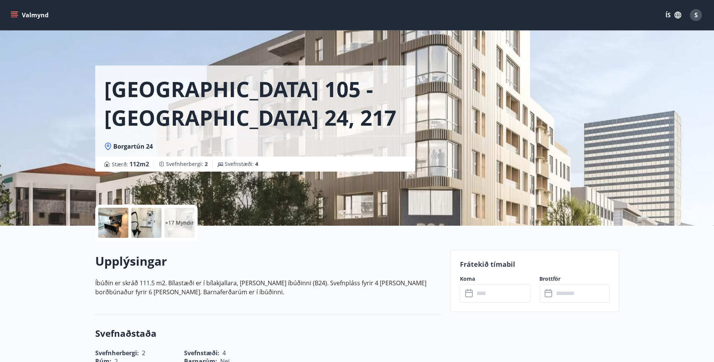
scroll to position [301, 0]
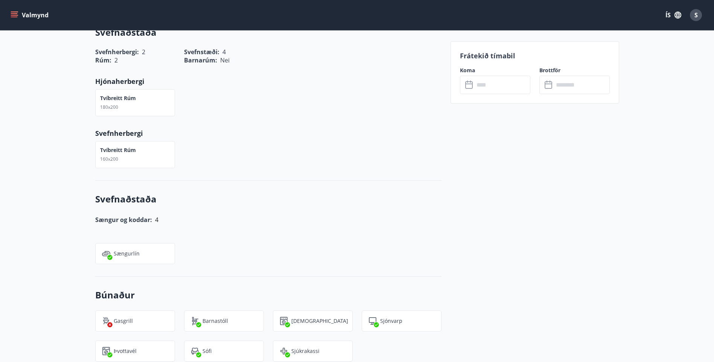
click at [38, 17] on button "Valmynd" at bounding box center [30, 15] width 43 height 14
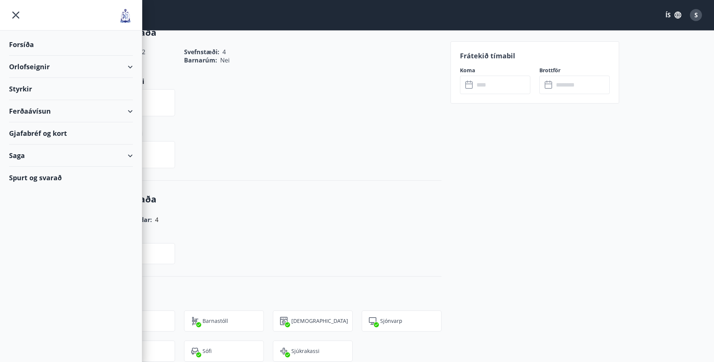
click at [26, 63] on div "Orlofseignir" at bounding box center [71, 67] width 124 height 22
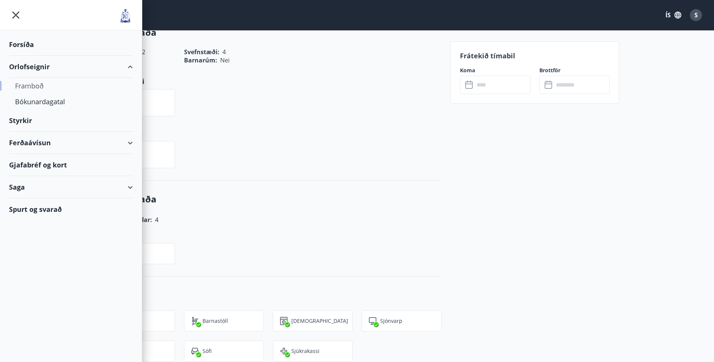
click at [27, 85] on div "Framboð" at bounding box center [71, 86] width 112 height 16
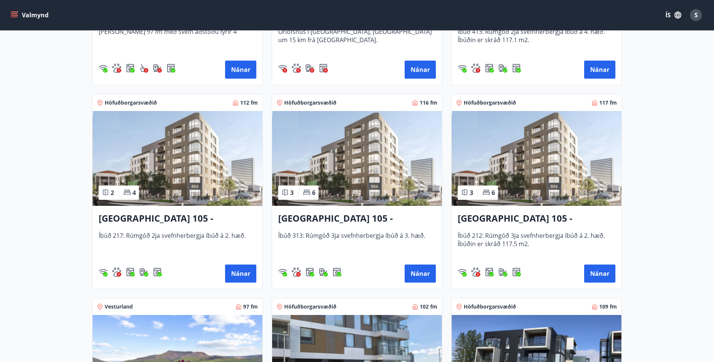
scroll to position [222, 0]
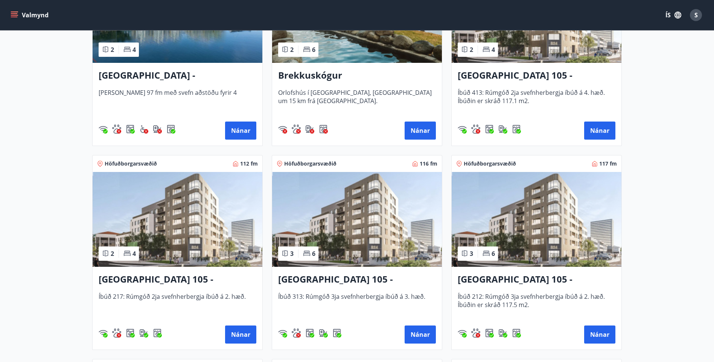
click at [339, 172] on img at bounding box center [357, 219] width 170 height 95
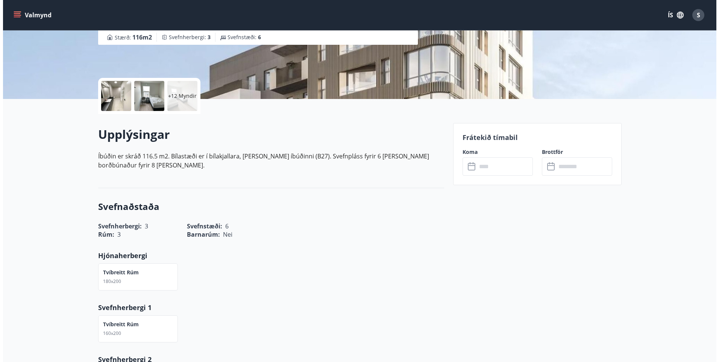
scroll to position [151, 0]
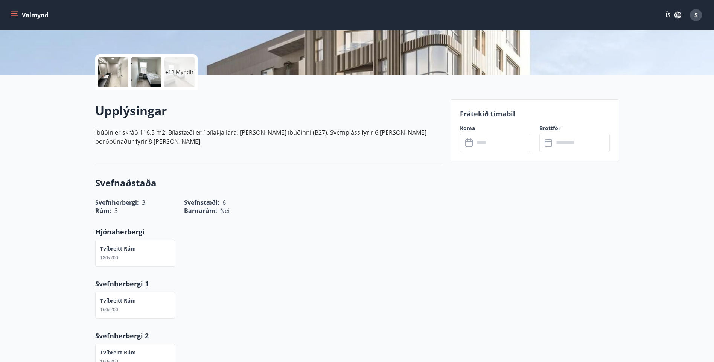
click at [184, 77] on div "+12 Myndir" at bounding box center [179, 72] width 30 height 30
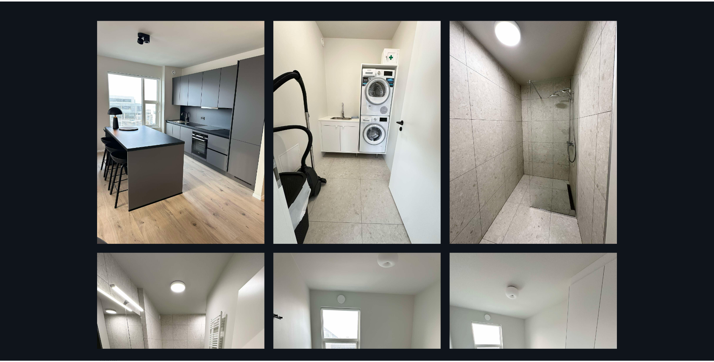
scroll to position [0, 0]
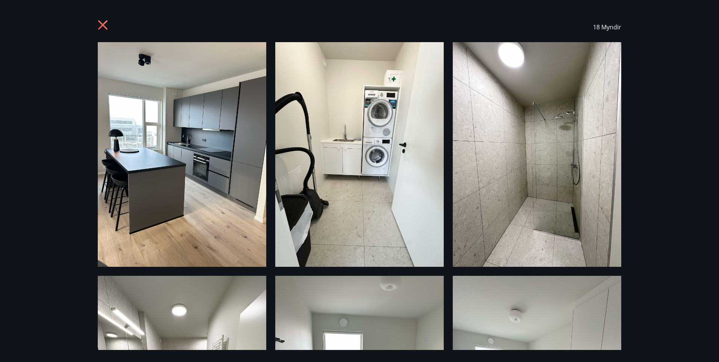
click at [106, 24] on icon at bounding box center [104, 26] width 12 height 12
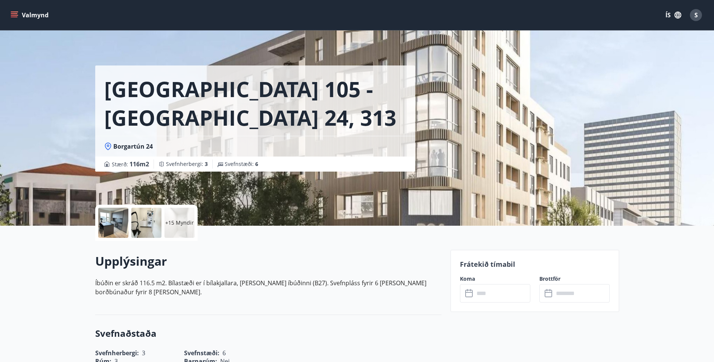
click at [9, 12] on div "Valmynd ÍS S" at bounding box center [357, 15] width 714 height 30
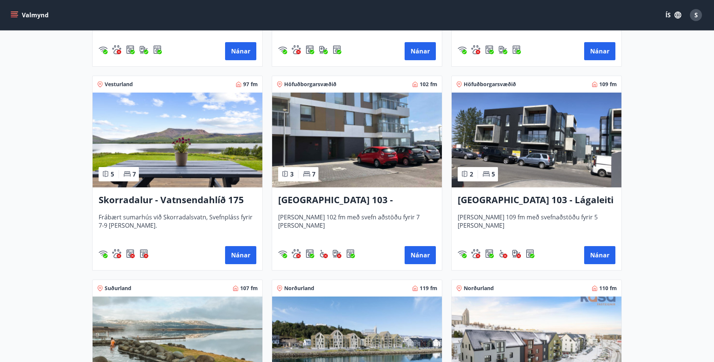
scroll to position [527, 0]
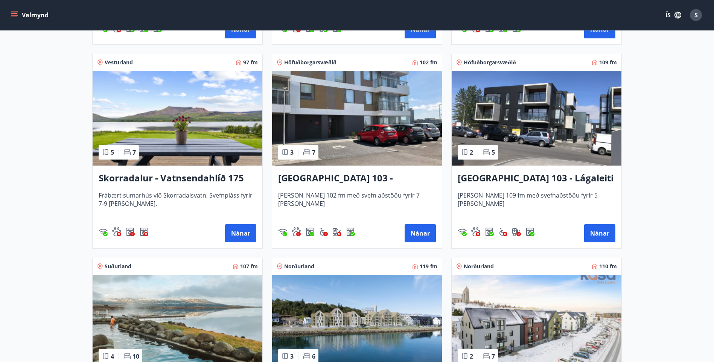
click at [355, 108] on img at bounding box center [357, 118] width 170 height 95
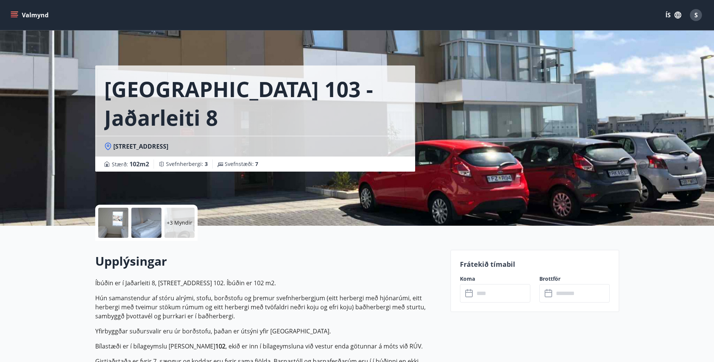
click at [183, 172] on p "+3 Myndir" at bounding box center [180, 223] width 26 height 8
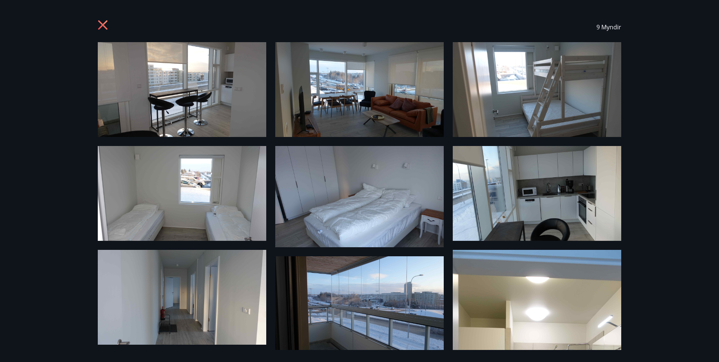
click at [102, 23] on icon at bounding box center [104, 26] width 12 height 12
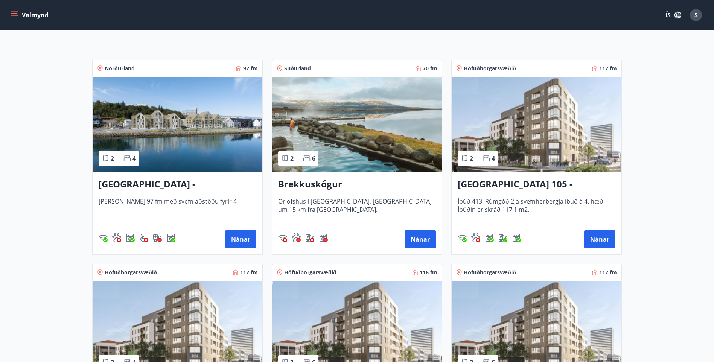
click at [191, 134] on img at bounding box center [178, 124] width 170 height 95
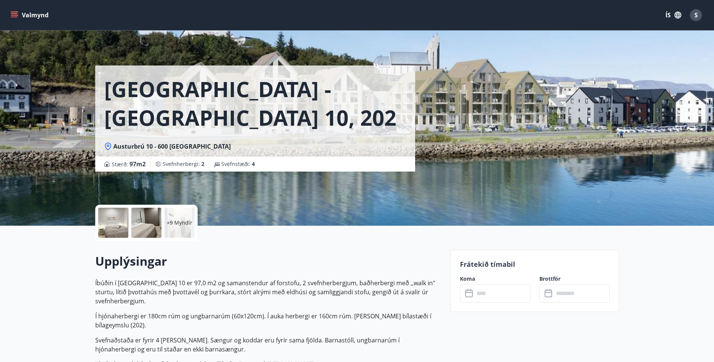
click at [183, 172] on div "+9 Myndir" at bounding box center [179, 223] width 30 height 30
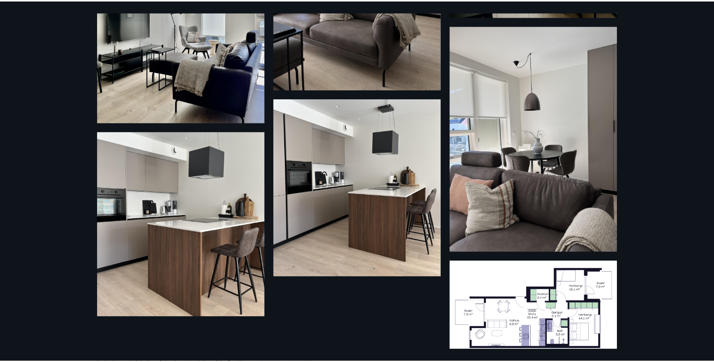
scroll to position [687, 0]
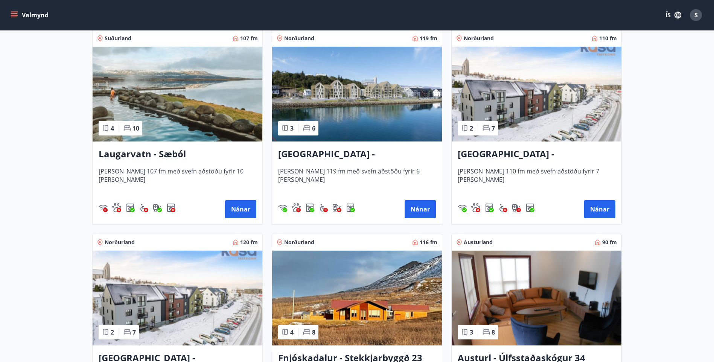
scroll to position [753, 0]
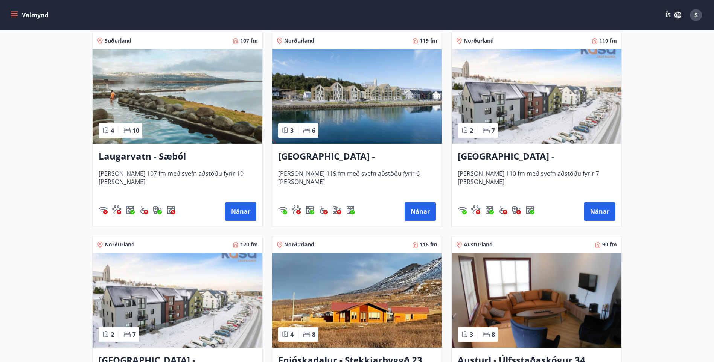
click at [355, 112] on img at bounding box center [357, 96] width 170 height 95
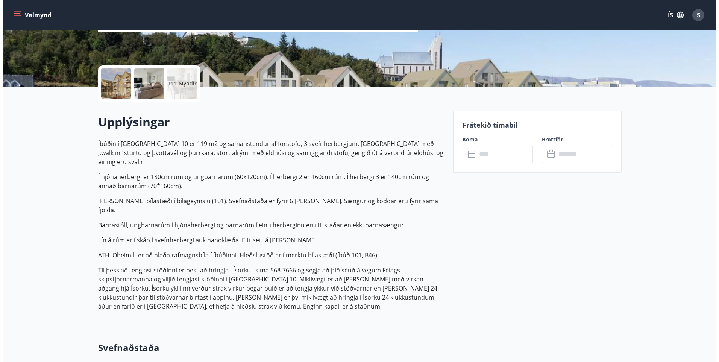
scroll to position [38, 0]
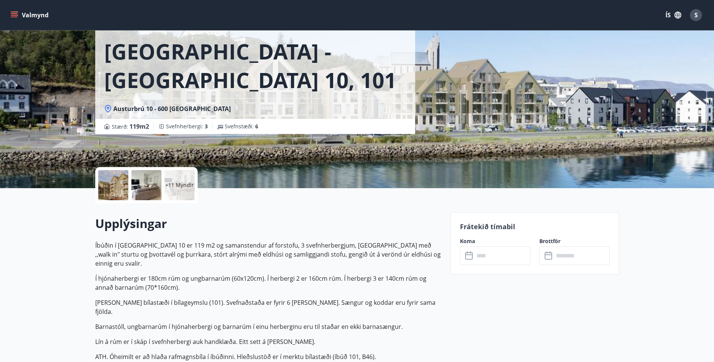
click at [187, 172] on p "+11 Myndir" at bounding box center [179, 185] width 29 height 8
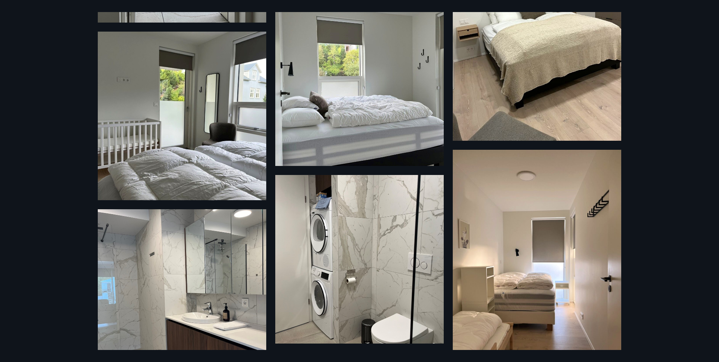
scroll to position [707, 0]
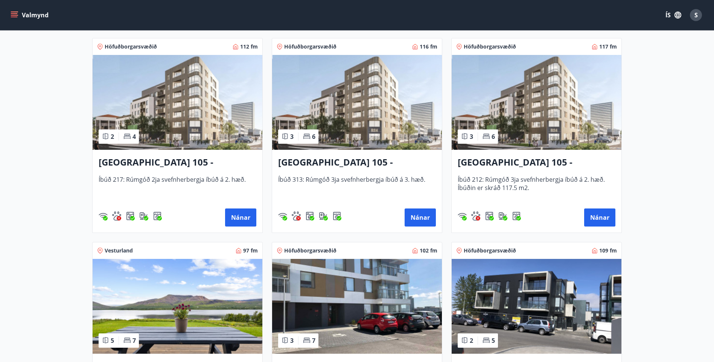
scroll to position [489, 0]
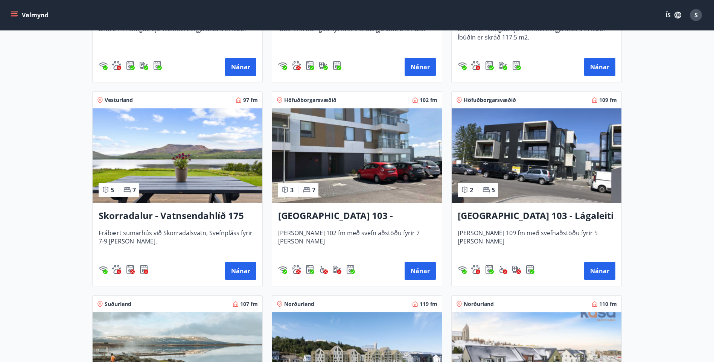
click at [173, 164] on img at bounding box center [178, 155] width 170 height 95
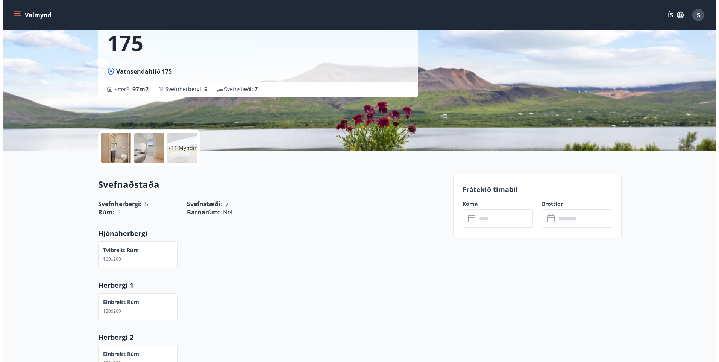
scroll to position [75, 0]
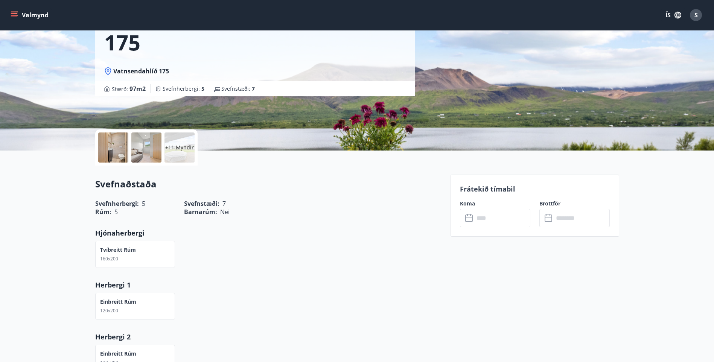
click at [177, 132] on div "+11 Myndir" at bounding box center [179, 147] width 30 height 30
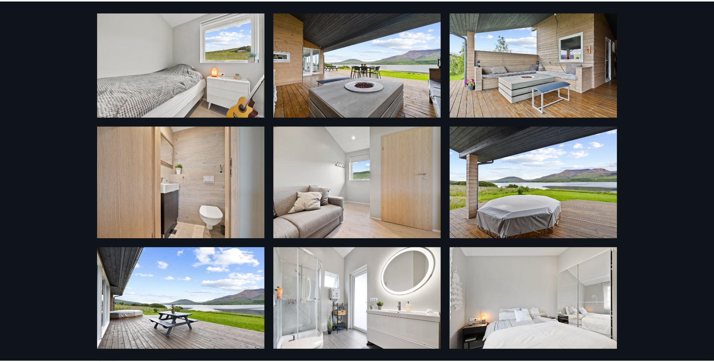
scroll to position [0, 0]
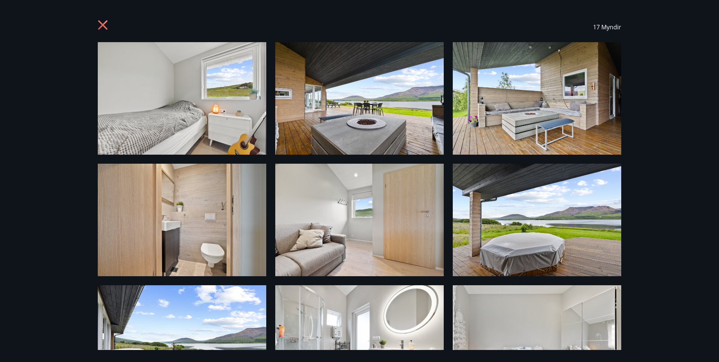
click at [105, 24] on icon at bounding box center [104, 26] width 12 height 12
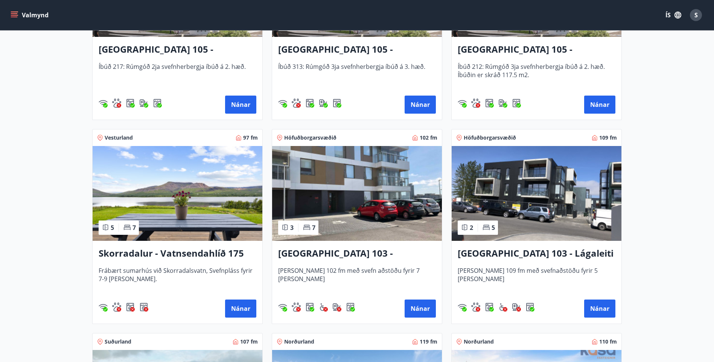
scroll to position [640, 0]
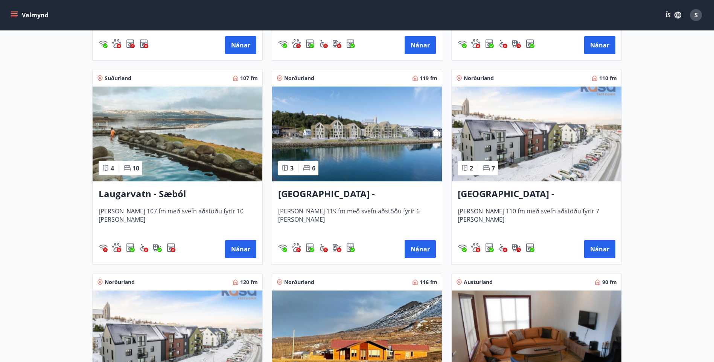
click at [176, 153] on img at bounding box center [178, 134] width 170 height 95
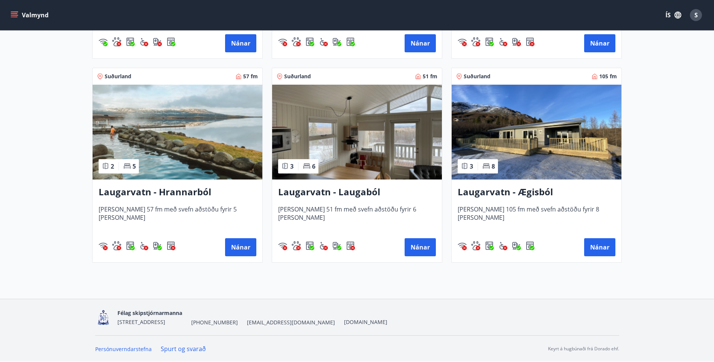
click at [355, 156] on img at bounding box center [537, 132] width 170 height 95
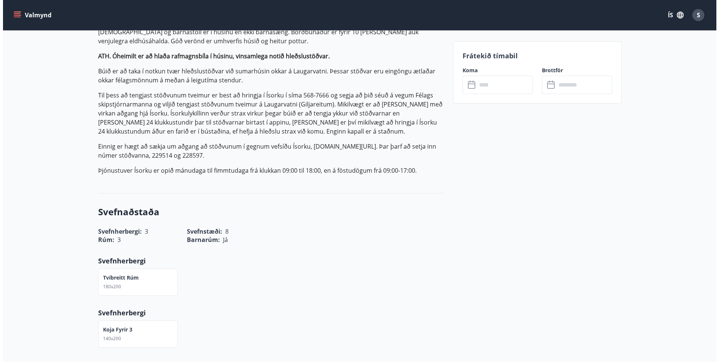
scroll to position [151, 0]
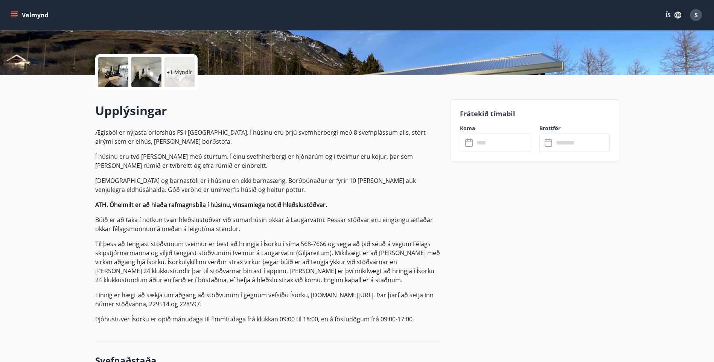
click at [184, 83] on div "+1 Myndir" at bounding box center [179, 72] width 30 height 30
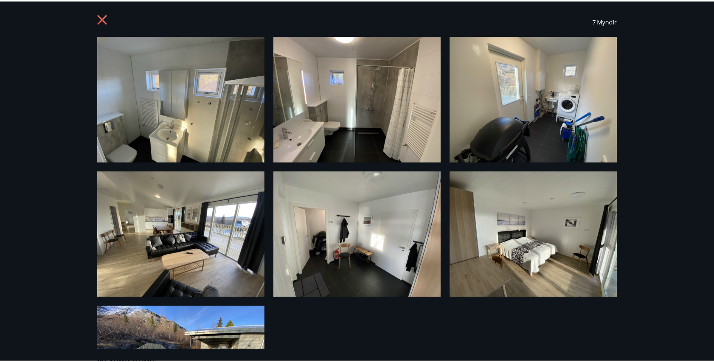
scroll to position [0, 0]
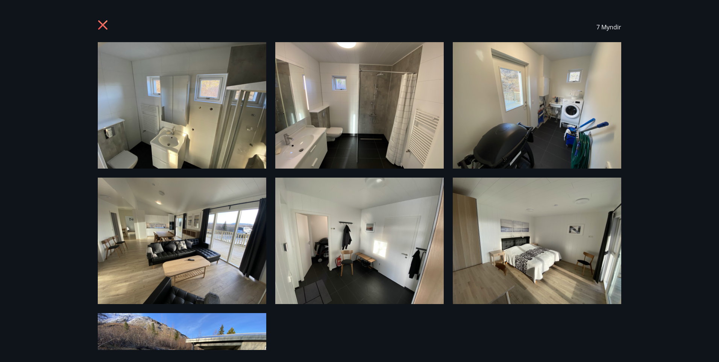
click at [104, 27] on icon at bounding box center [104, 26] width 12 height 12
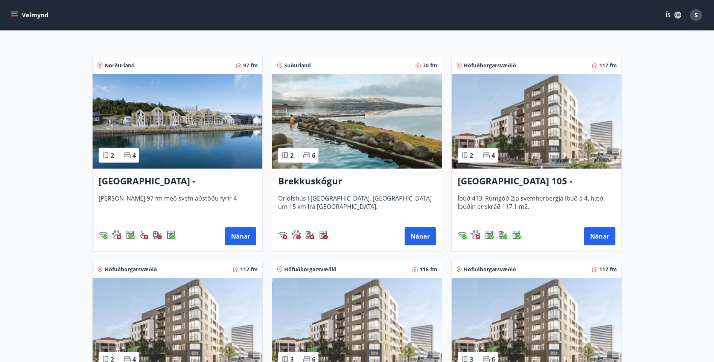
scroll to position [114, 0]
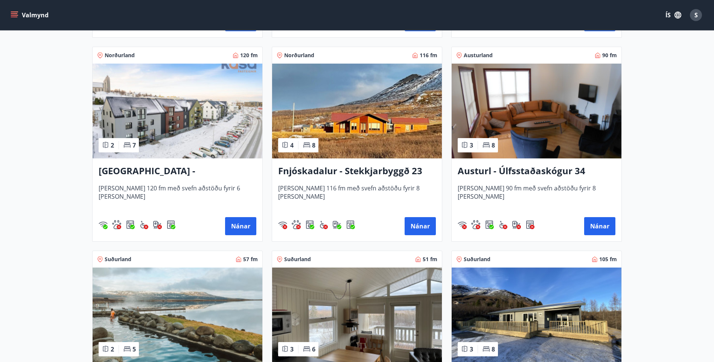
click at [355, 109] on img at bounding box center [537, 111] width 170 height 95
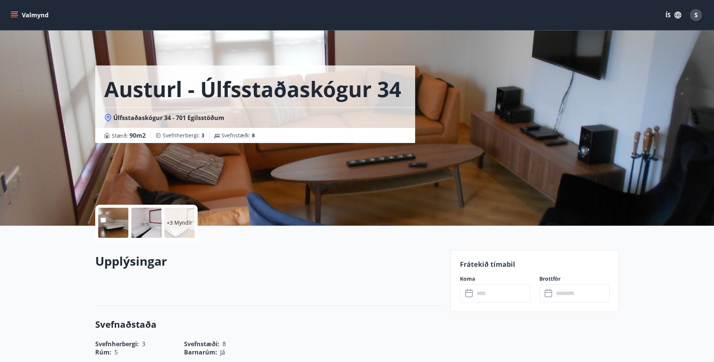
click at [182, 172] on p "+3 Myndir" at bounding box center [180, 223] width 26 height 8
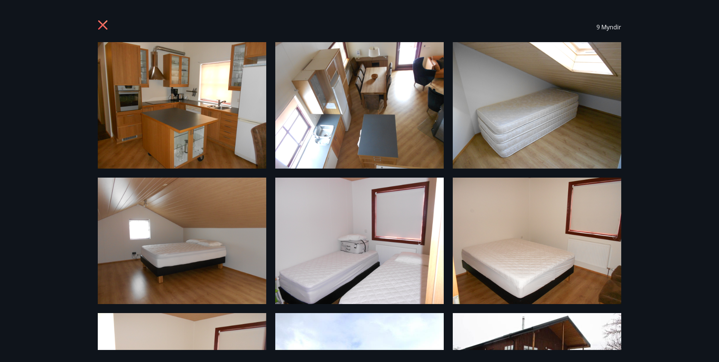
drag, startPoint x: 108, startPoint y: 23, endPoint x: 124, endPoint y: 24, distance: 15.9
click at [107, 21] on icon at bounding box center [104, 26] width 12 height 12
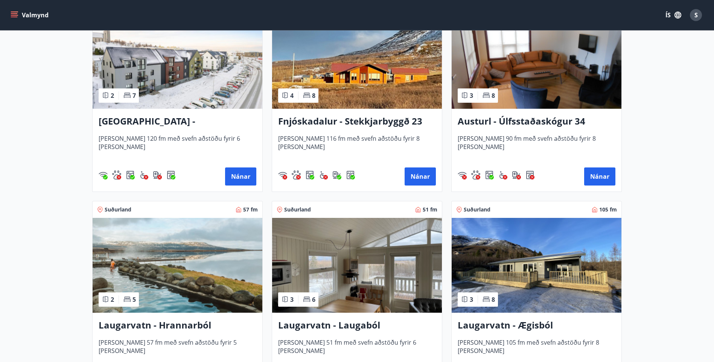
scroll to position [978, 0]
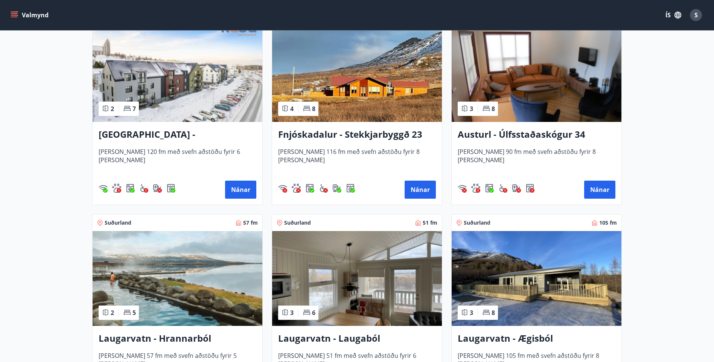
click at [355, 71] on img at bounding box center [357, 74] width 170 height 95
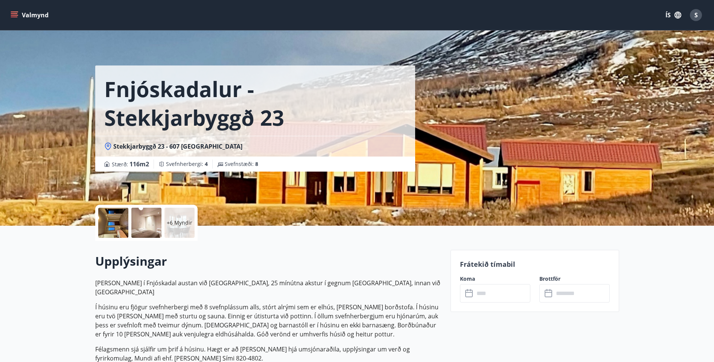
click at [175, 172] on p "+6 Myndir" at bounding box center [180, 223] width 26 height 8
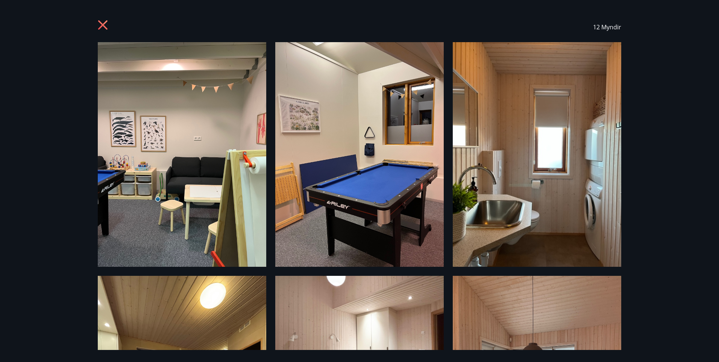
click at [103, 26] on icon at bounding box center [104, 26] width 12 height 12
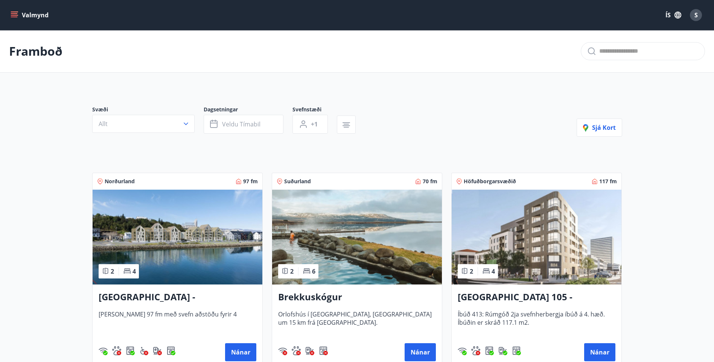
click at [46, 6] on div "Valmynd ÍS S" at bounding box center [357, 15] width 696 height 18
click at [44, 14] on button "Valmynd" at bounding box center [30, 15] width 43 height 14
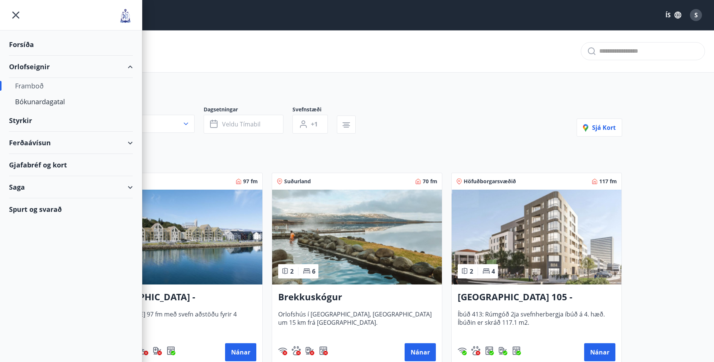
click at [44, 172] on div "Spurt og svarað" at bounding box center [71, 209] width 124 height 22
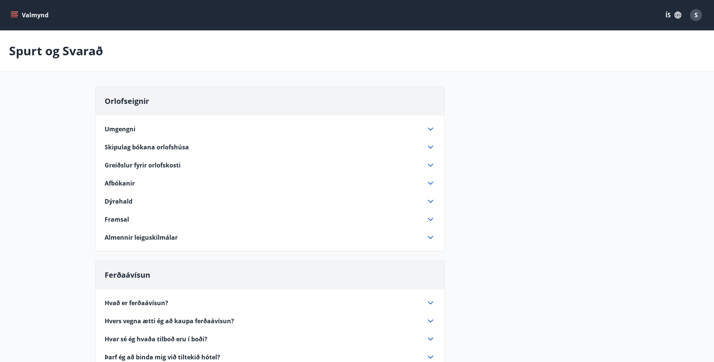
click at [156, 146] on span "Skipulag bókana orlofshúsa" at bounding box center [147, 147] width 84 height 8
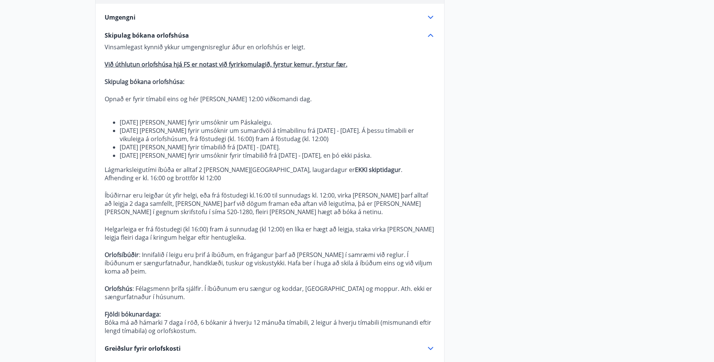
scroll to position [113, 0]
drag, startPoint x: 122, startPoint y: 156, endPoint x: 167, endPoint y: 155, distance: 44.4
click at [167, 155] on li "[DATE] [PERSON_NAME] fyrir umsóknir fyrir tímabilið frá [DATE] - [DATE], en þó …" at bounding box center [277, 154] width 315 height 8
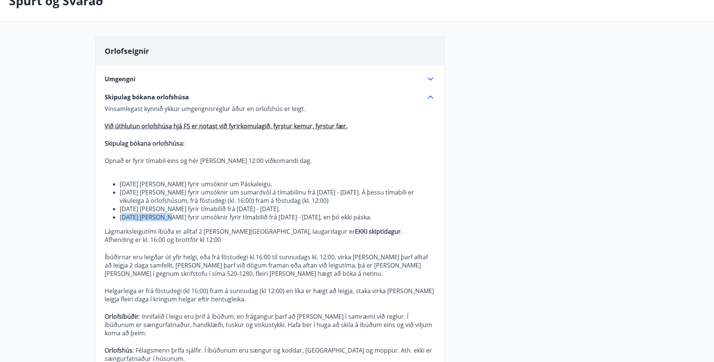
scroll to position [0, 0]
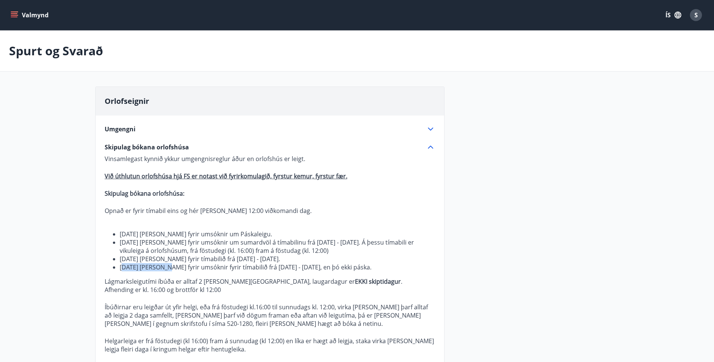
click at [32, 14] on button "Valmynd" at bounding box center [30, 15] width 43 height 14
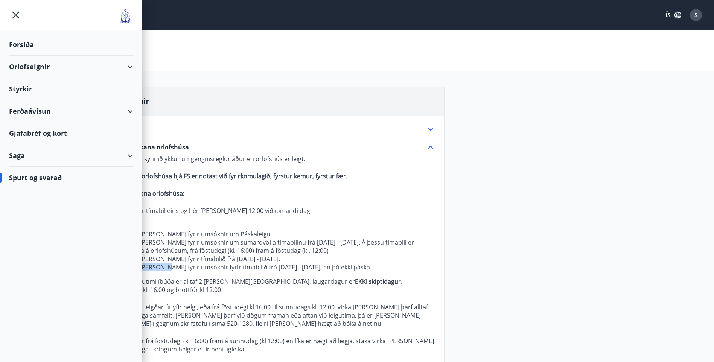
click at [26, 64] on div "Orlofseignir" at bounding box center [71, 67] width 124 height 22
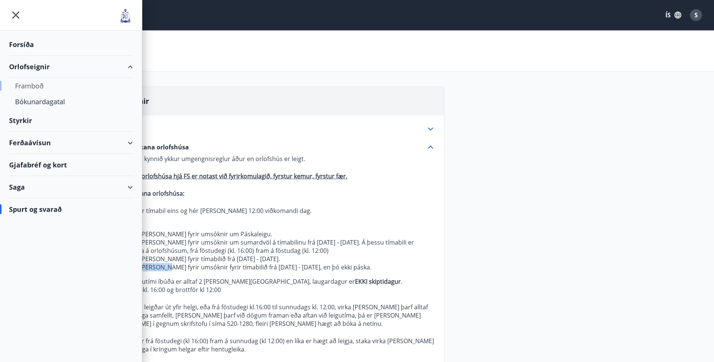
click at [32, 86] on div "Framboð" at bounding box center [71, 86] width 112 height 16
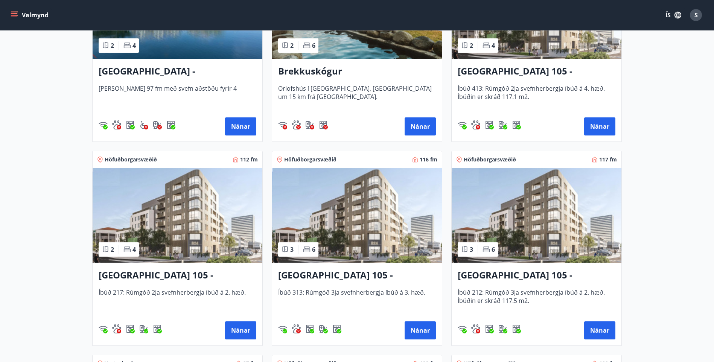
click at [178, 172] on img at bounding box center [178, 215] width 170 height 95
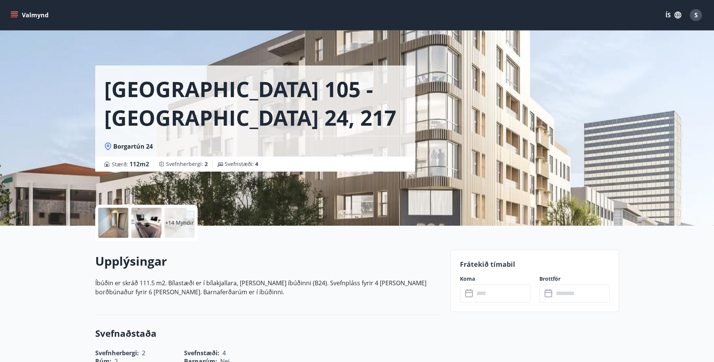
click at [175, 172] on p "+14 Myndir" at bounding box center [179, 223] width 29 height 8
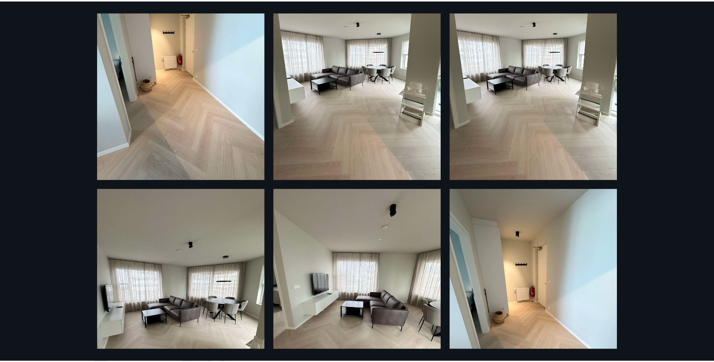
scroll to position [1200, 0]
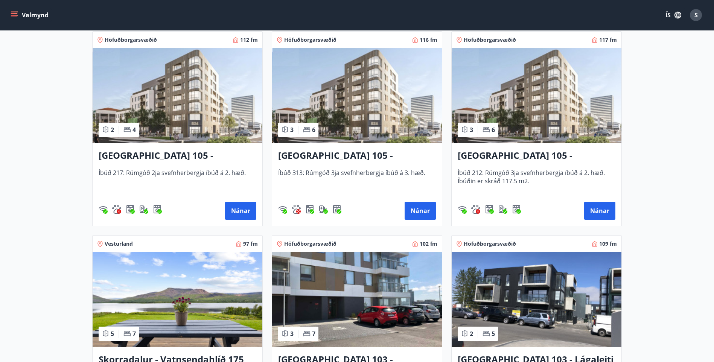
scroll to position [339, 0]
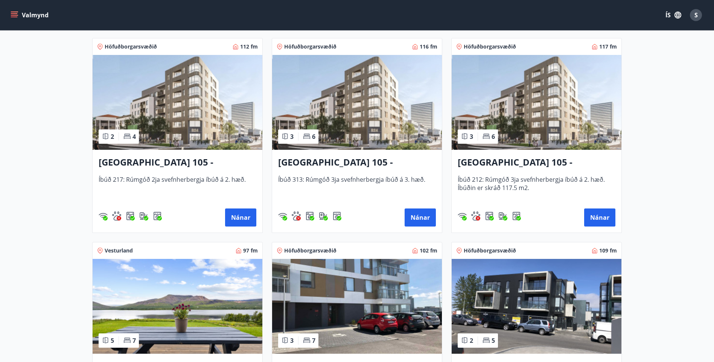
click at [355, 124] on img at bounding box center [357, 102] width 170 height 95
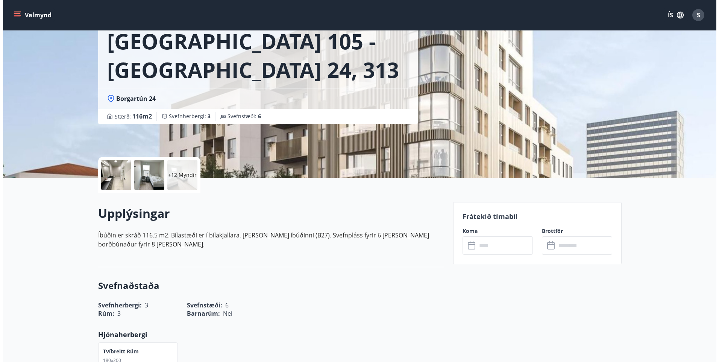
scroll to position [33, 0]
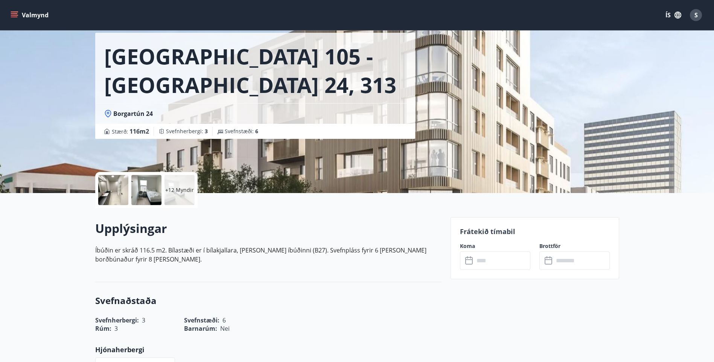
click at [181, 172] on p "+12 Myndir" at bounding box center [179, 190] width 29 height 8
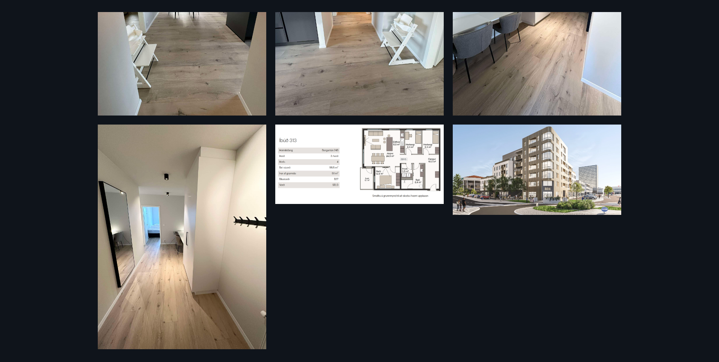
scroll to position [1087, 0]
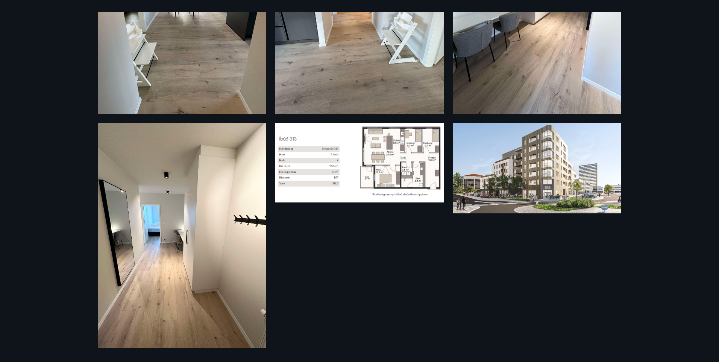
click at [355, 135] on img at bounding box center [359, 162] width 169 height 79
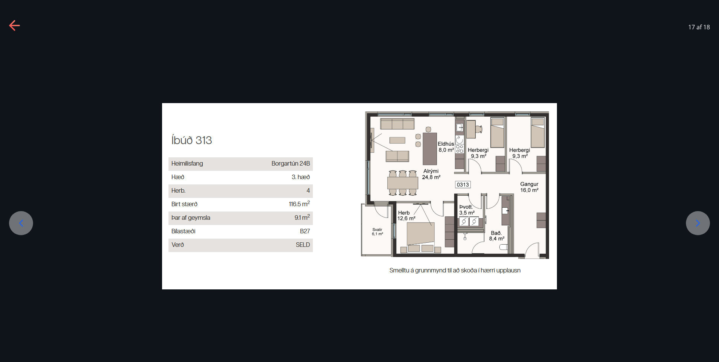
click at [13, 26] on icon at bounding box center [14, 26] width 11 height 2
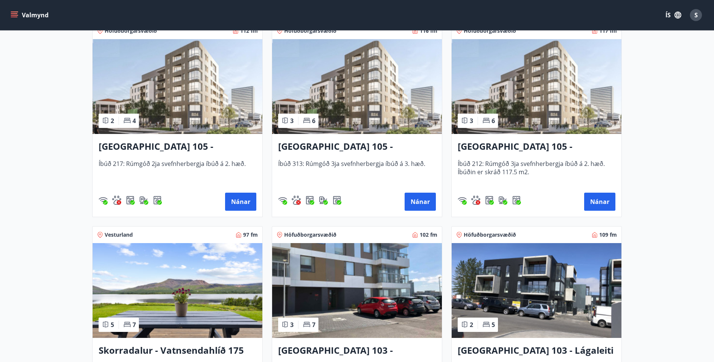
scroll to position [263, 0]
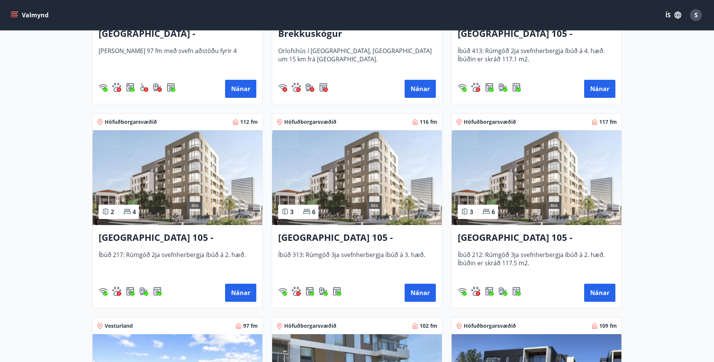
click at [355, 172] on img at bounding box center [537, 177] width 170 height 95
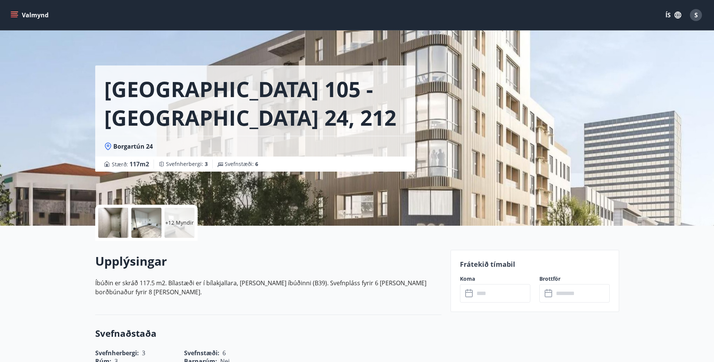
click at [174, 172] on div "+12 Myndir" at bounding box center [179, 223] width 30 height 30
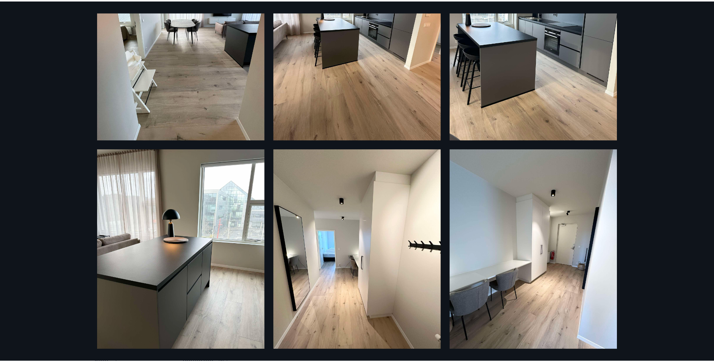
scroll to position [1054, 0]
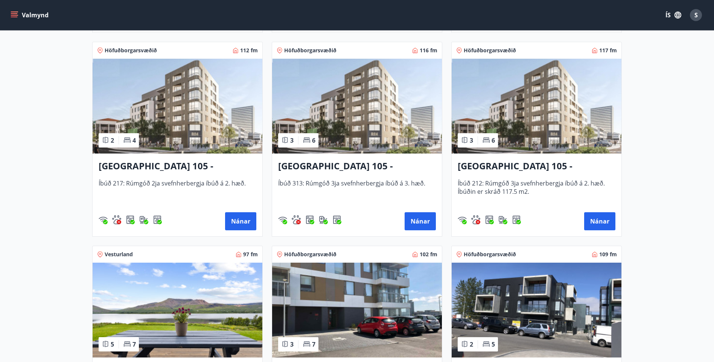
scroll to position [335, 0]
click at [354, 105] on img at bounding box center [357, 106] width 170 height 95
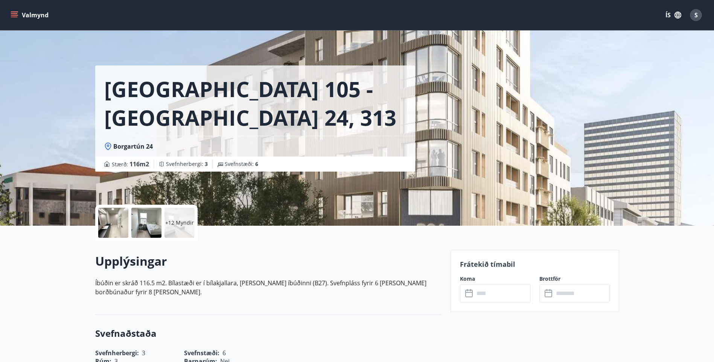
click at [170, 172] on div "+12 Myndir" at bounding box center [179, 223] width 30 height 30
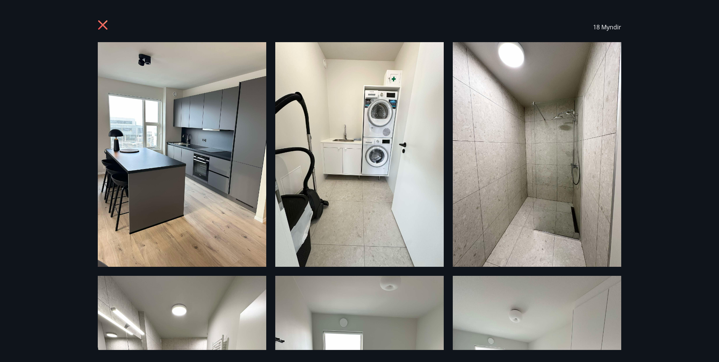
click at [104, 21] on icon at bounding box center [104, 26] width 12 height 12
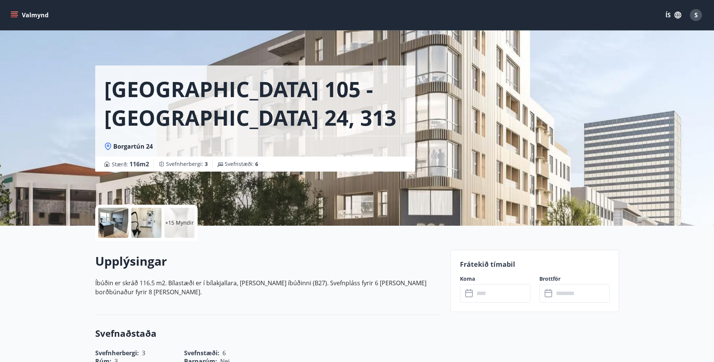
click at [13, 14] on icon "menu" at bounding box center [14, 13] width 7 height 1
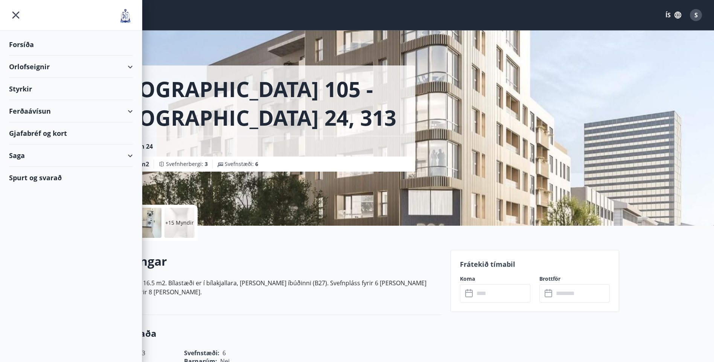
click at [25, 65] on div "Orlofseignir" at bounding box center [71, 67] width 124 height 22
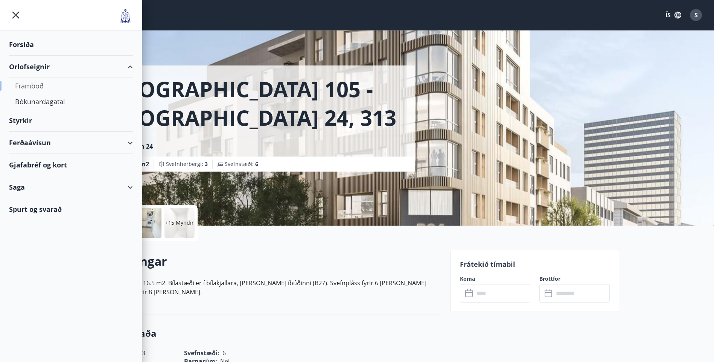
click at [28, 85] on div "Framboð" at bounding box center [71, 86] width 112 height 16
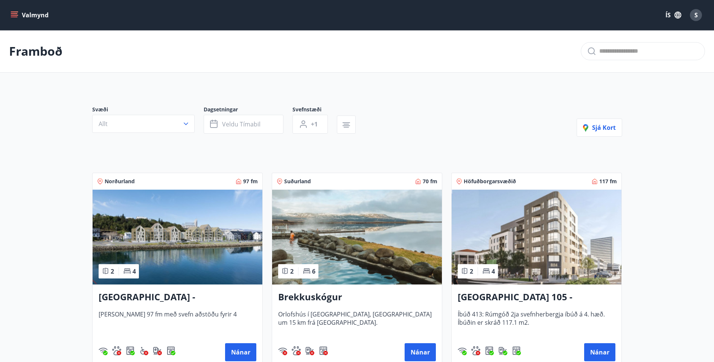
click at [12, 13] on icon "menu" at bounding box center [14, 13] width 7 height 1
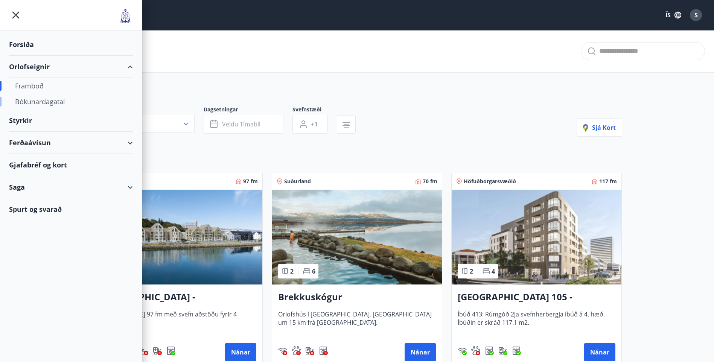
click at [45, 99] on div "Bókunardagatal" at bounding box center [71, 102] width 112 height 16
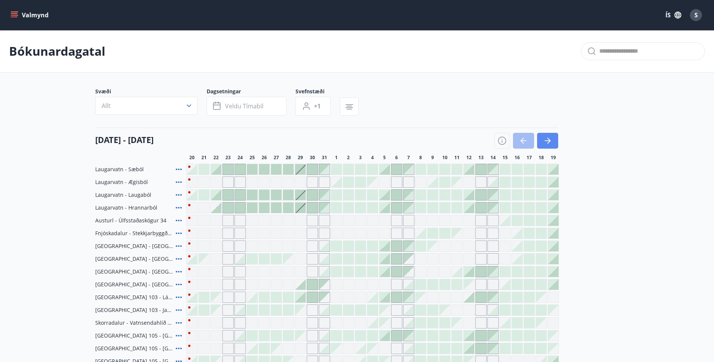
click at [355, 147] on button "button" at bounding box center [547, 141] width 21 height 16
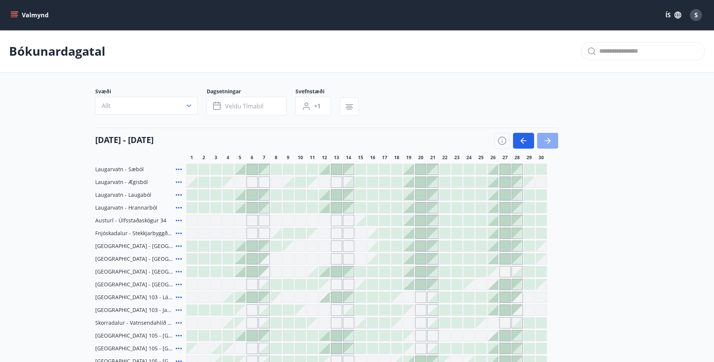
click at [355, 140] on icon "button" at bounding box center [547, 140] width 6 height 1
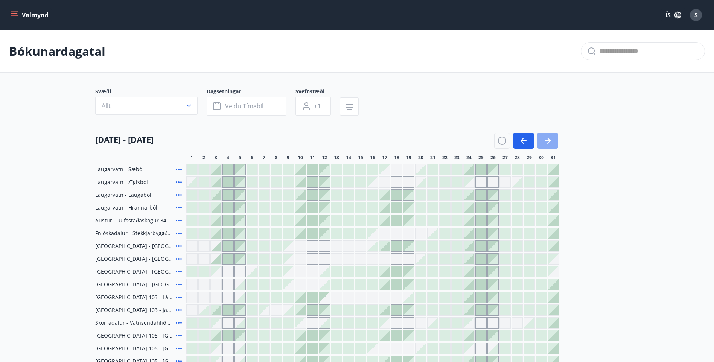
click at [355, 140] on icon "button" at bounding box center [547, 140] width 6 height 1
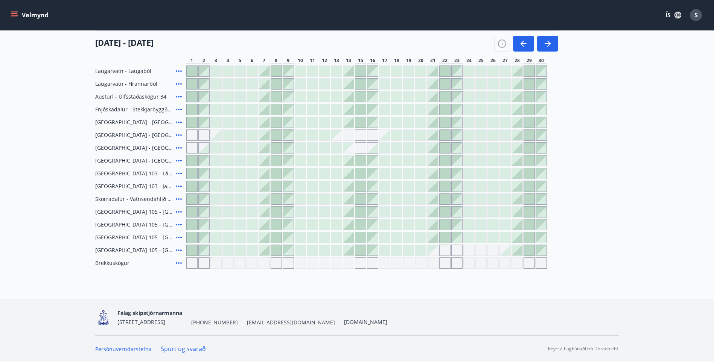
scroll to position [86, 0]
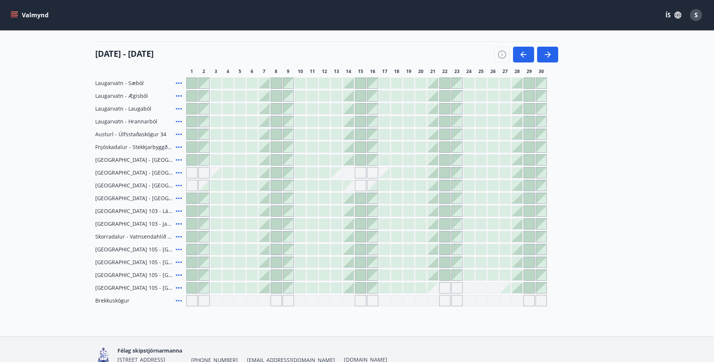
click at [348, 150] on div at bounding box center [348, 147] width 11 height 11
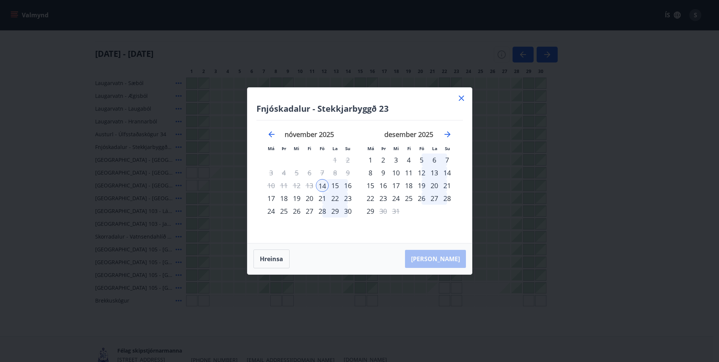
click at [274, 172] on div "17" at bounding box center [271, 198] width 13 height 13
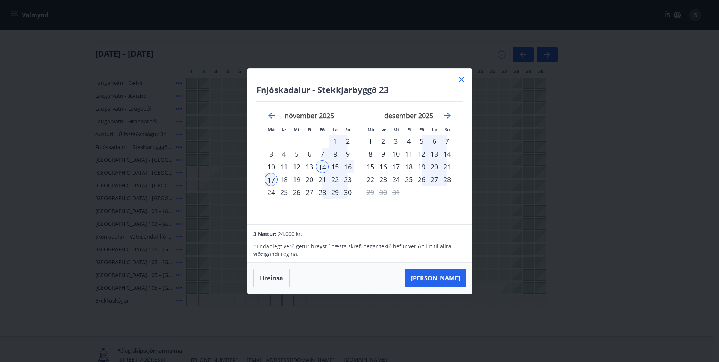
click at [355, 80] on icon at bounding box center [461, 79] width 9 height 9
